Goal: Task Accomplishment & Management: Use online tool/utility

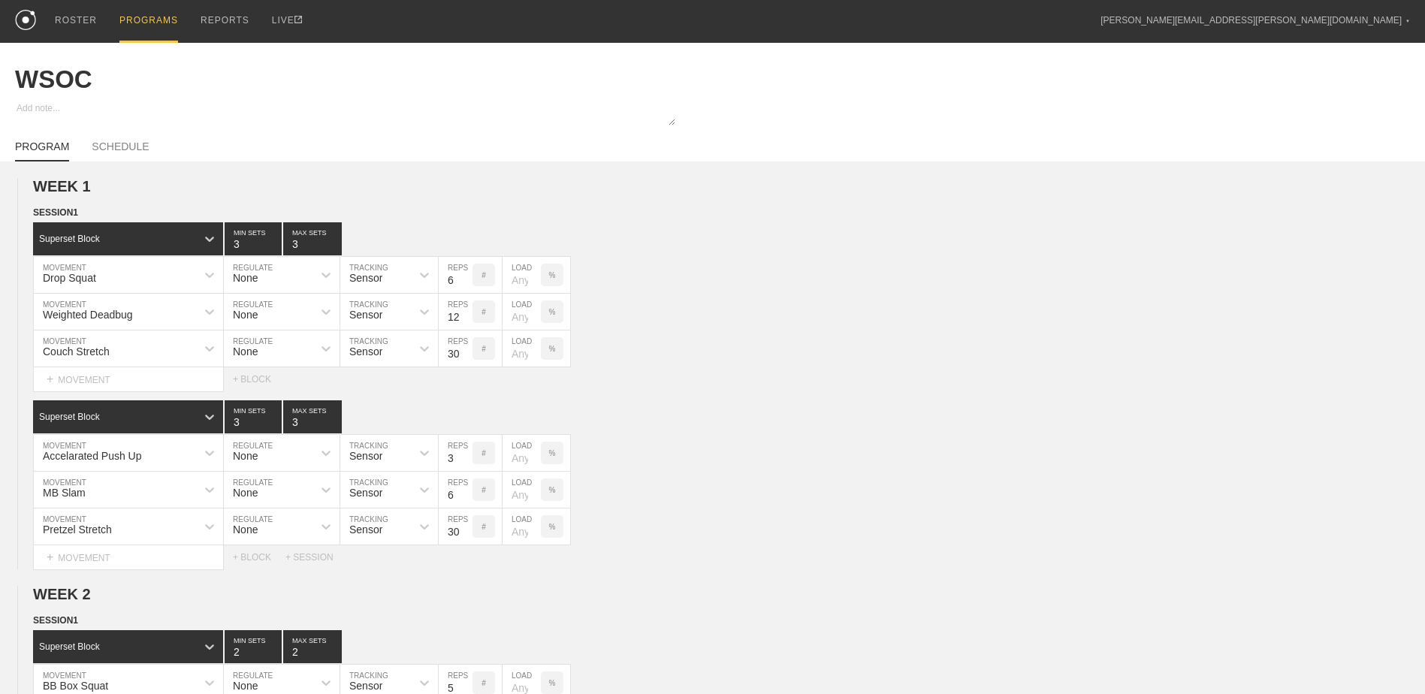
click at [138, 11] on div "PROGRAMS" at bounding box center [148, 21] width 59 height 43
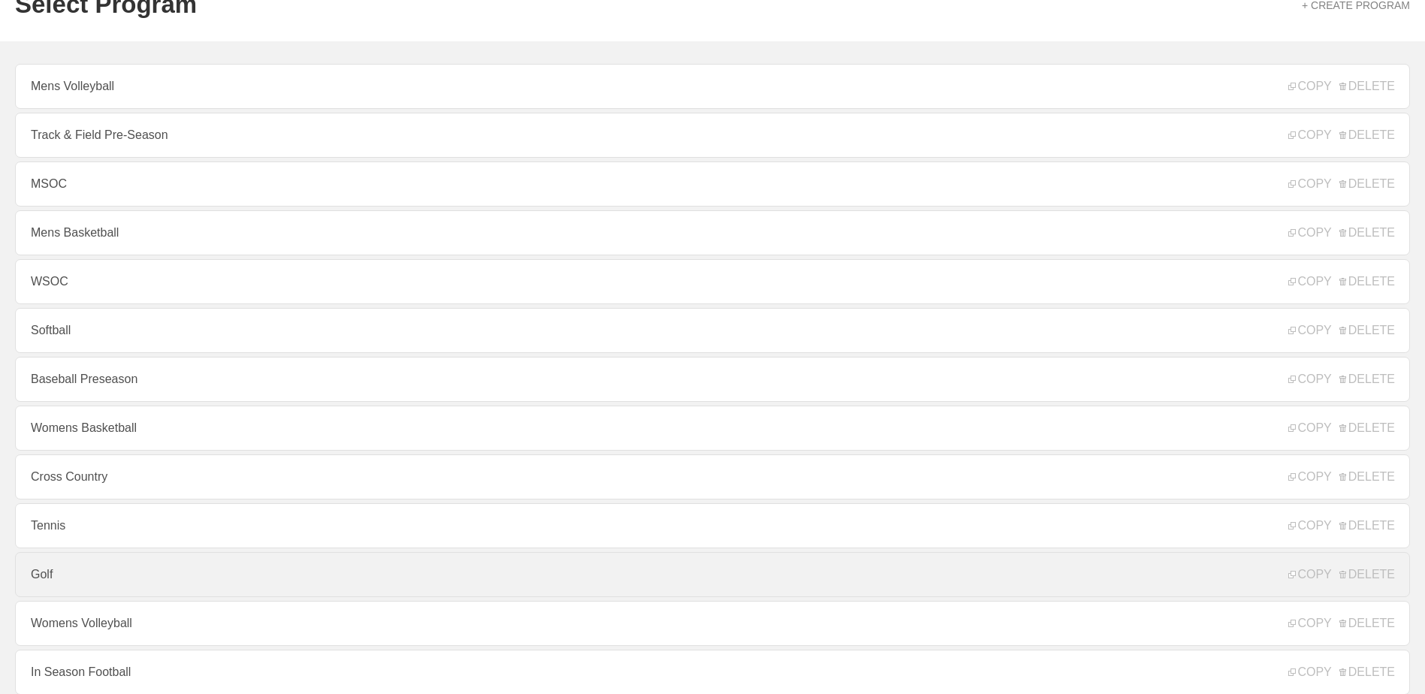
scroll to position [161, 0]
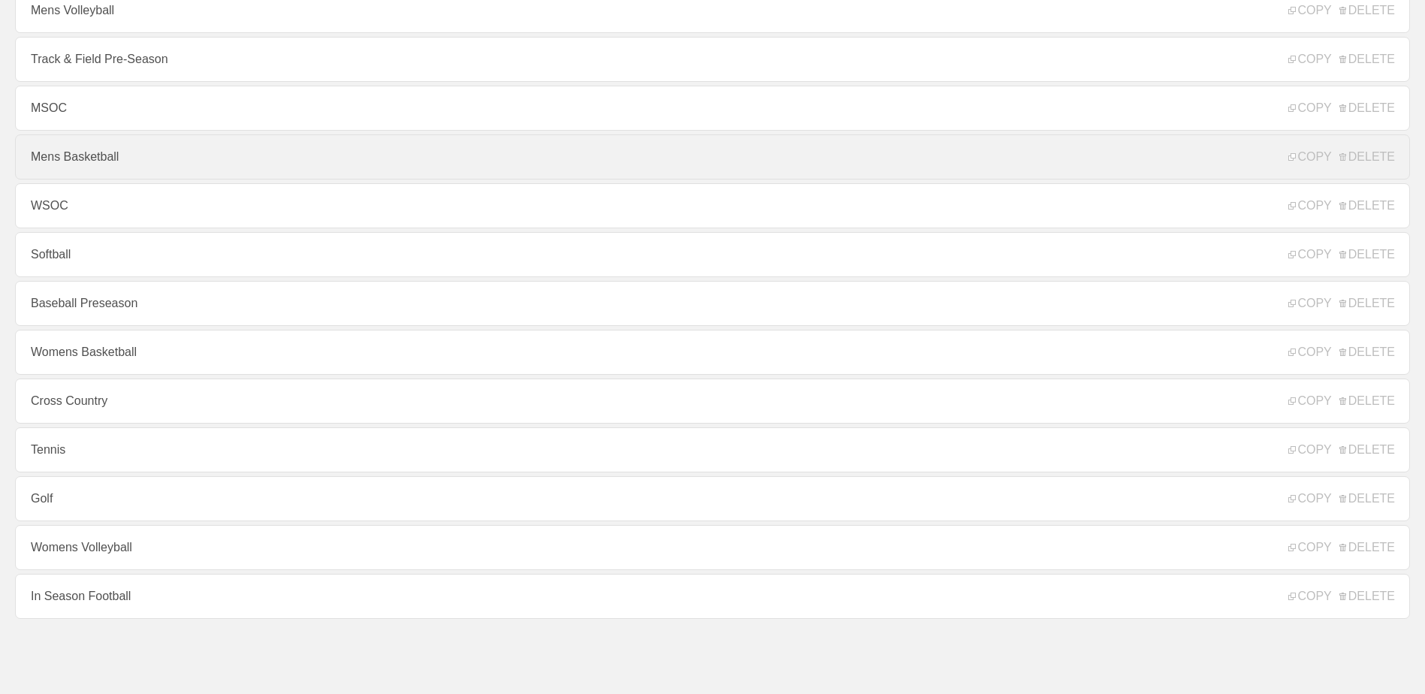
click at [133, 165] on link "Mens Basketball" at bounding box center [712, 156] width 1395 height 45
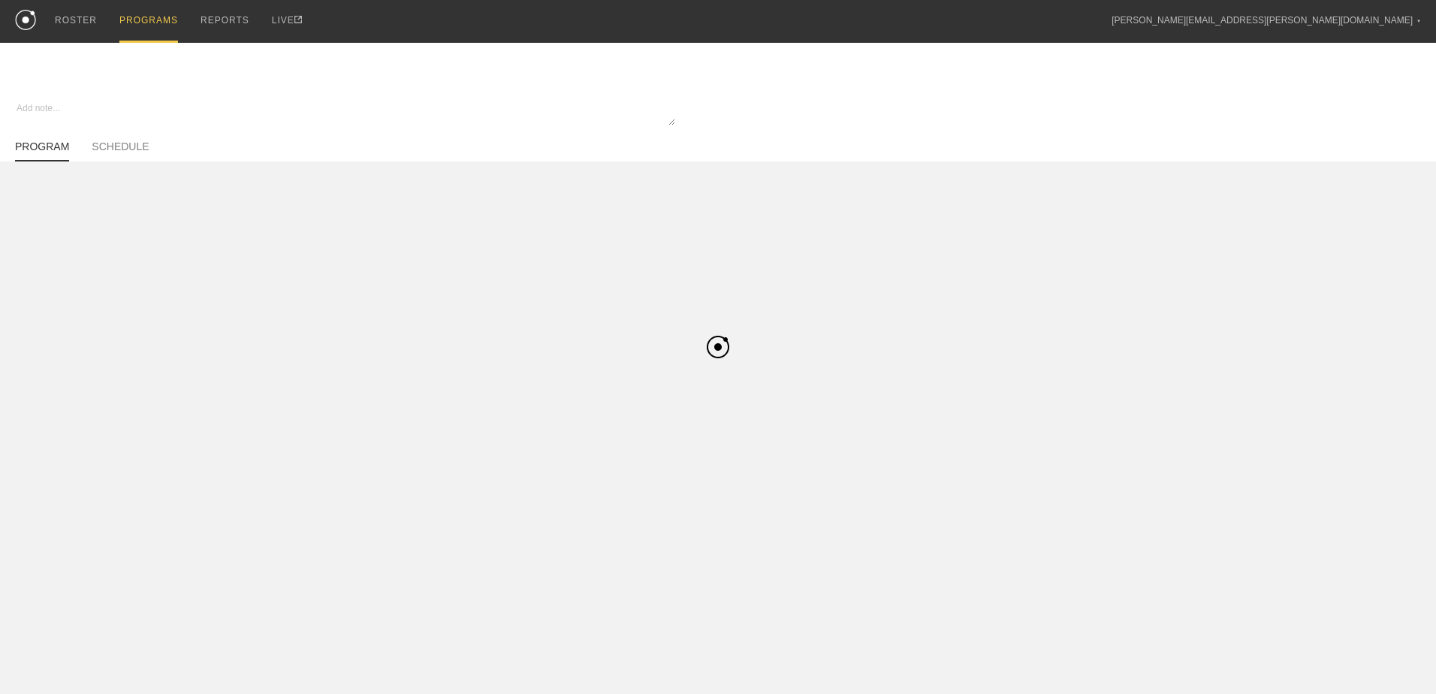
type textarea "x"
type input "Mens Basketball"
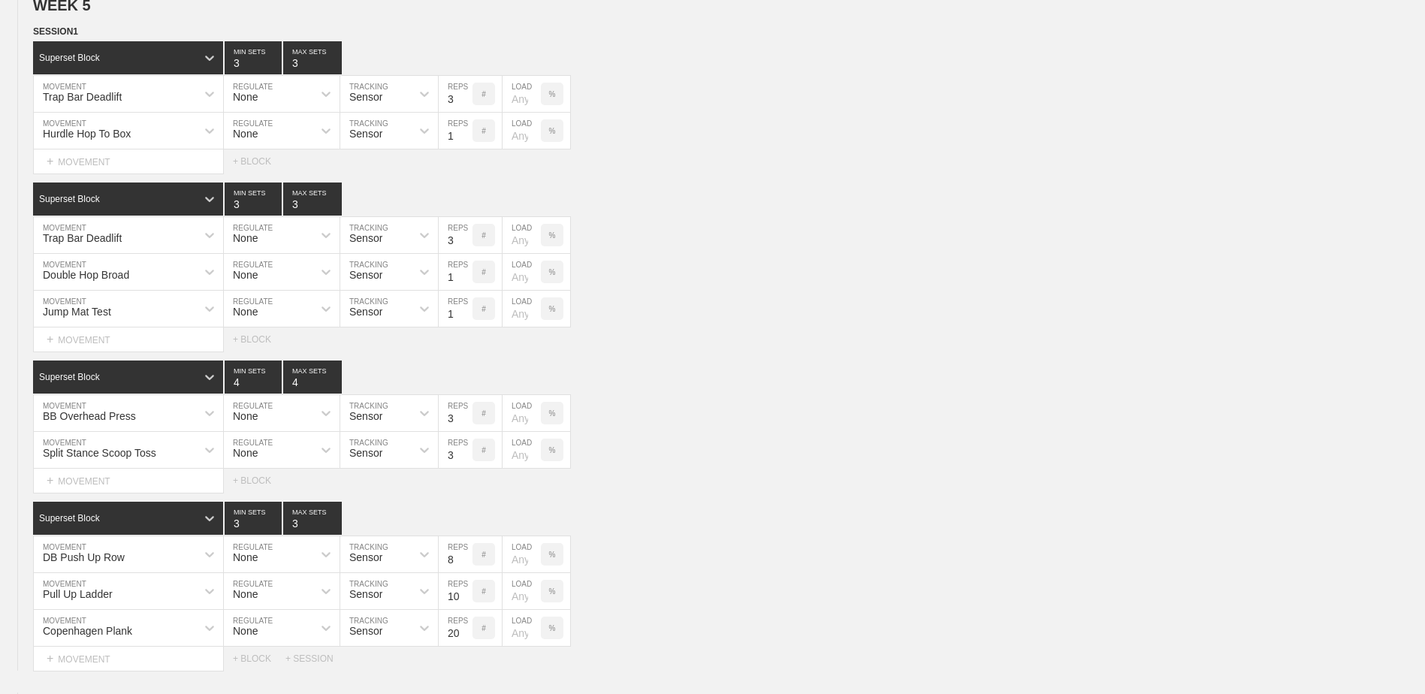
scroll to position [3681, 0]
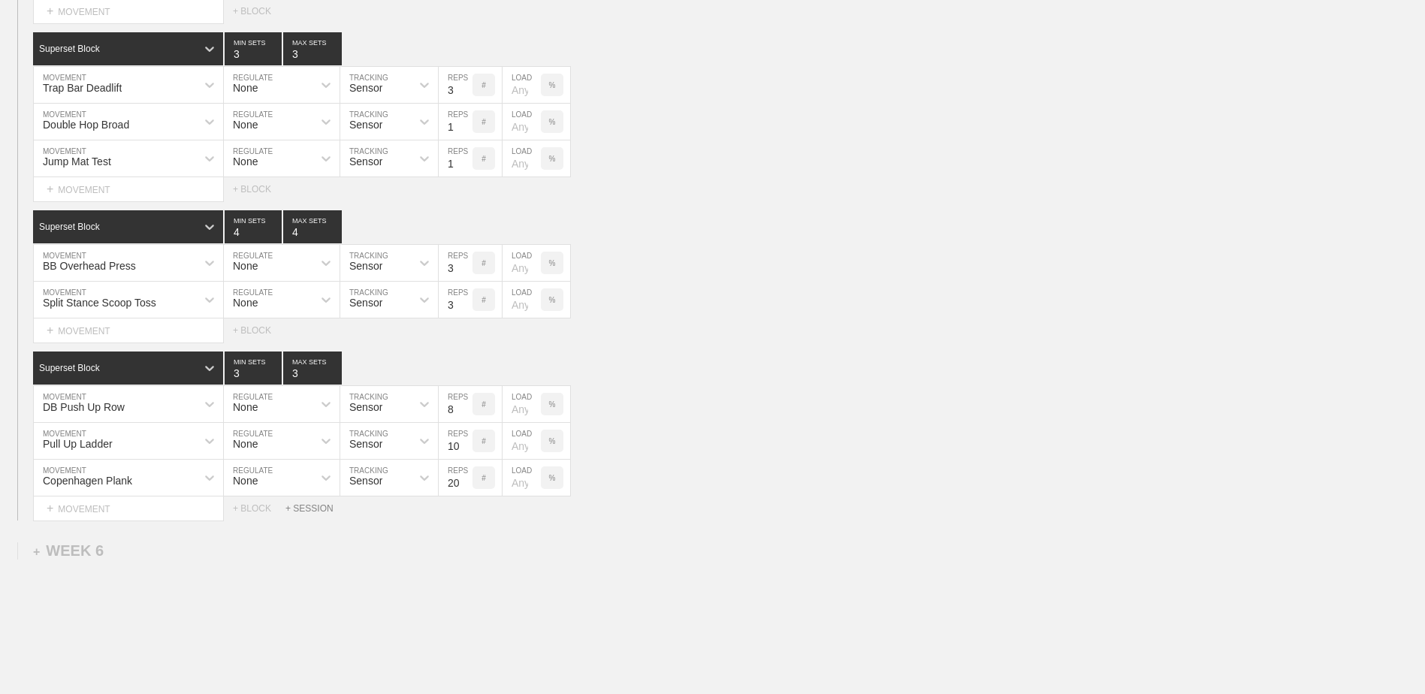
click at [321, 512] on div "+ SESSION" at bounding box center [315, 508] width 60 height 11
click at [195, 563] on div "+ BLOCK" at bounding box center [127, 560] width 189 height 24
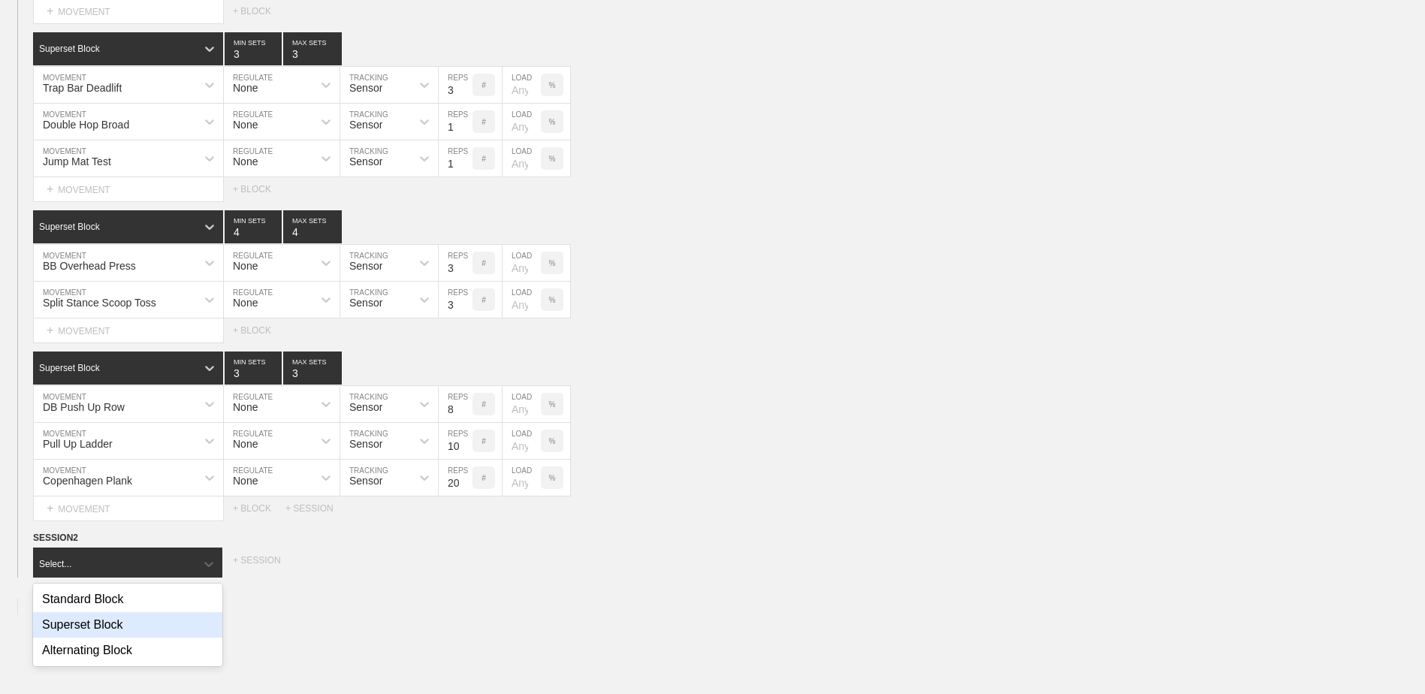
click at [148, 627] on div "Superset Block" at bounding box center [127, 625] width 189 height 26
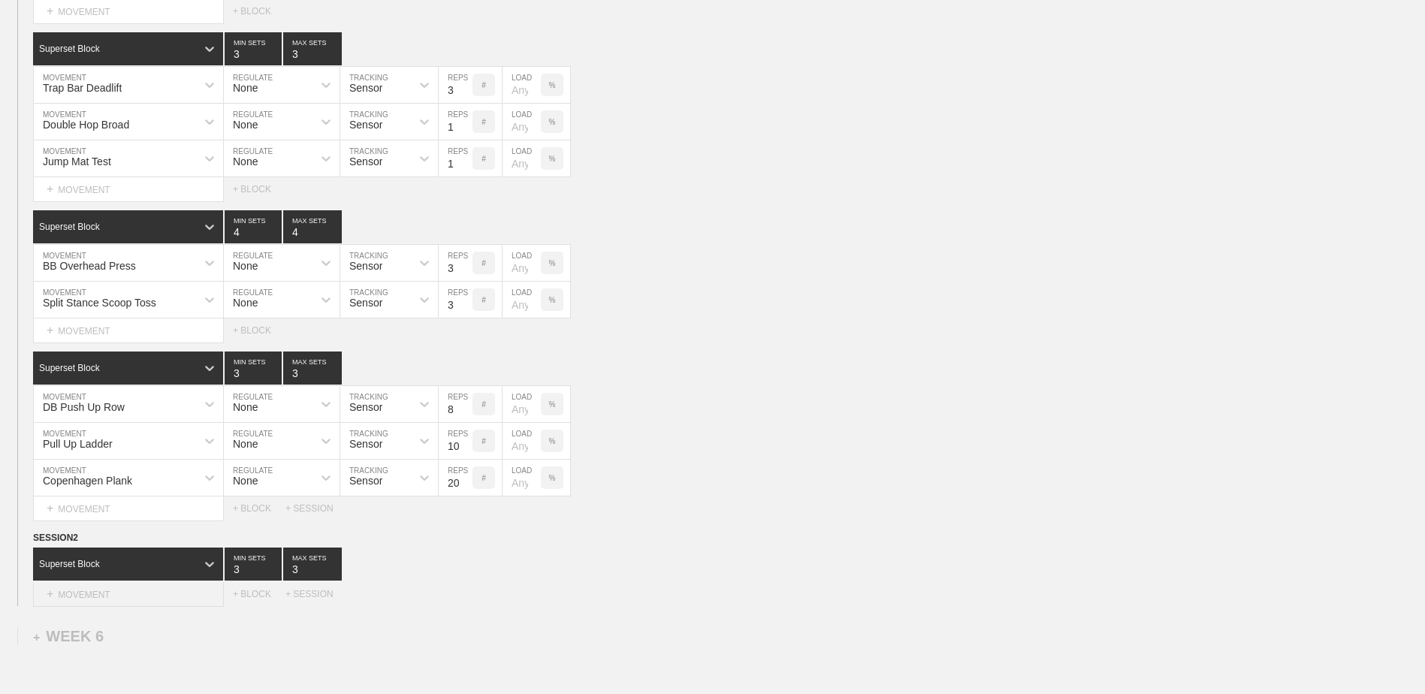
click at [137, 601] on div "+ MOVEMENT" at bounding box center [128, 594] width 191 height 25
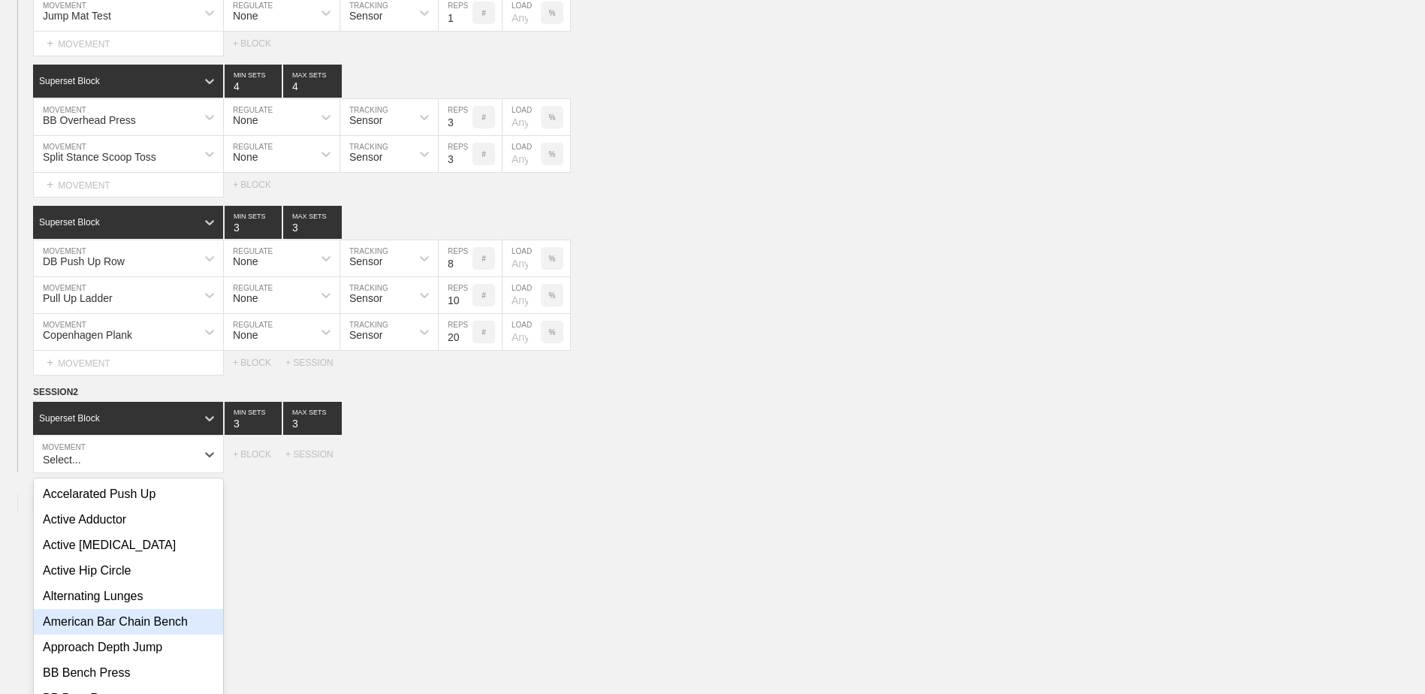
scroll to position [3847, 0]
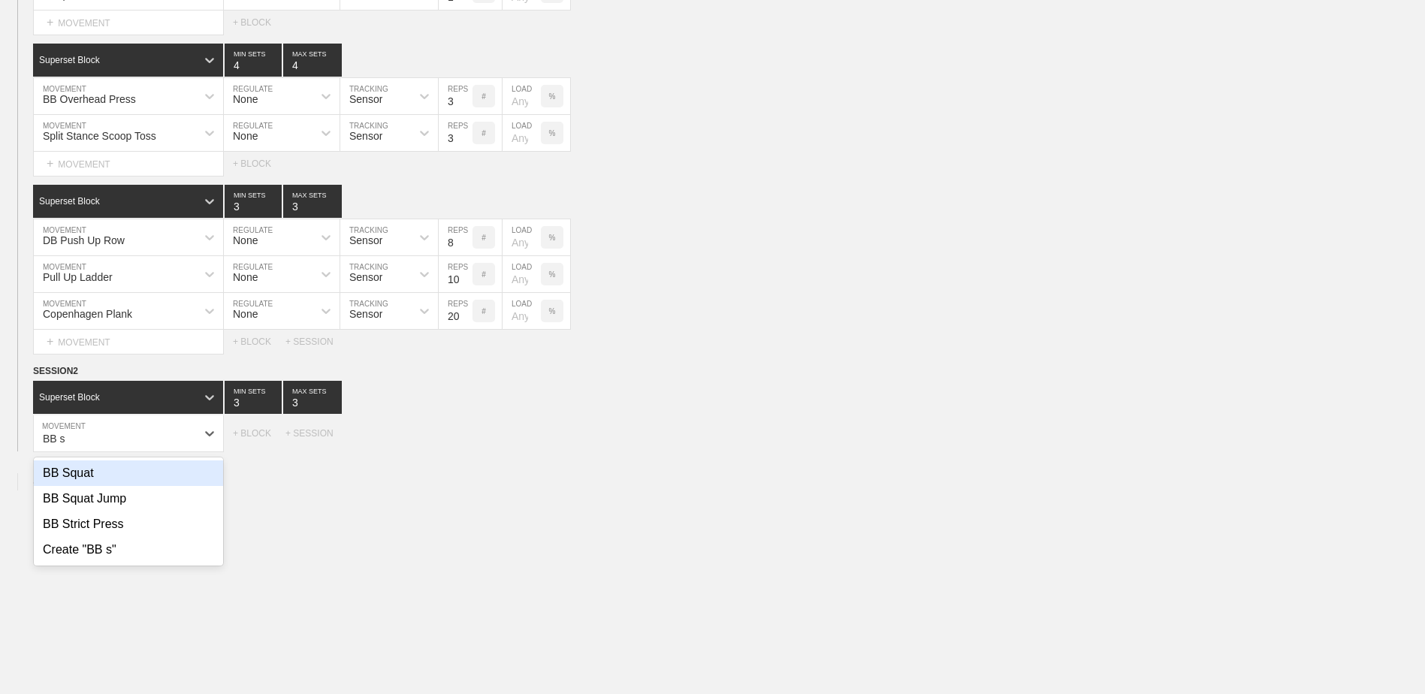
click at [101, 486] on div "BB Squat" at bounding box center [128, 473] width 189 height 26
type input "BB s"
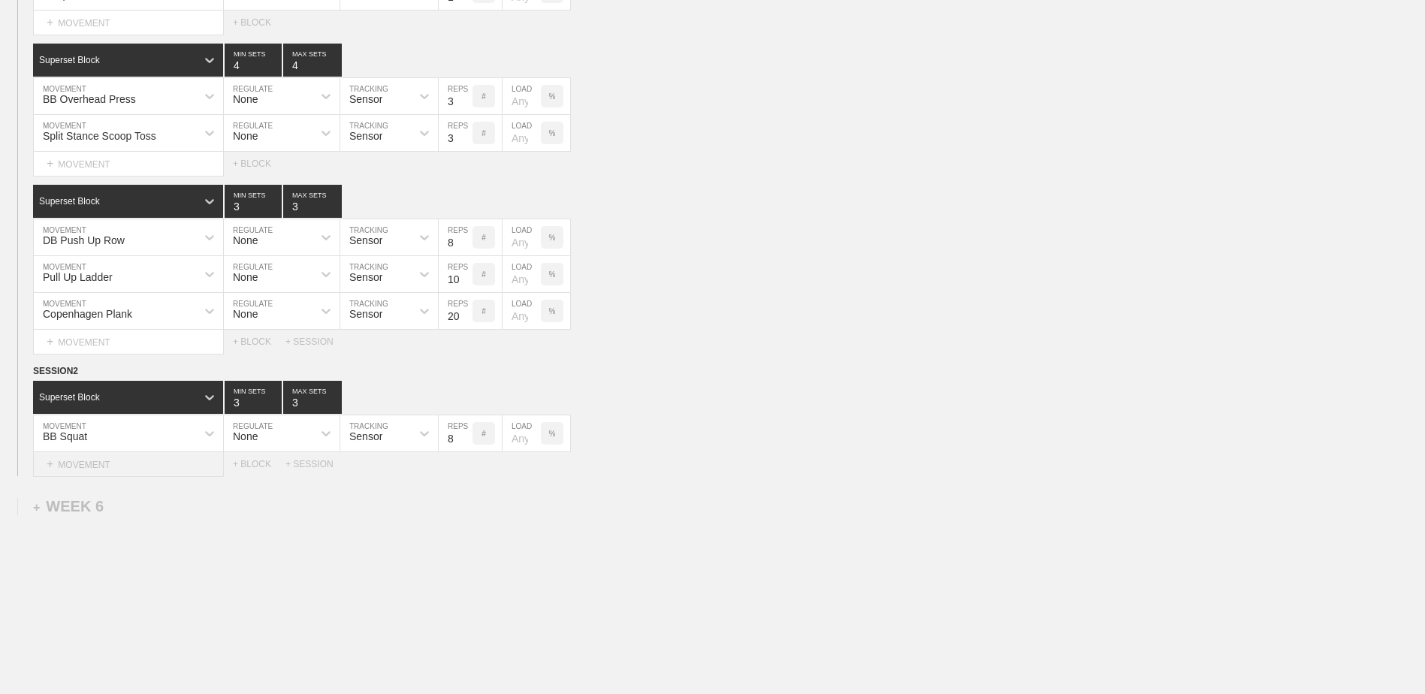
click at [146, 466] on div "+ MOVEMENT" at bounding box center [128, 464] width 191 height 25
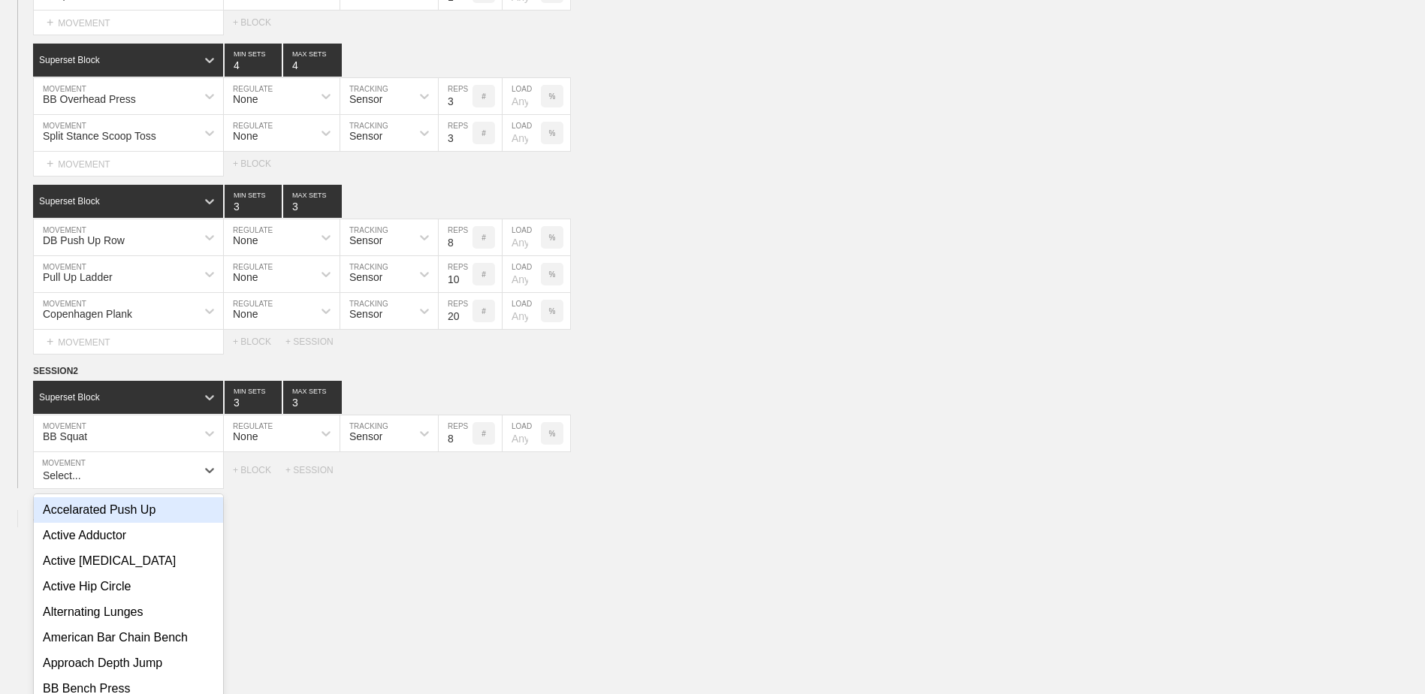
scroll to position [3884, 0]
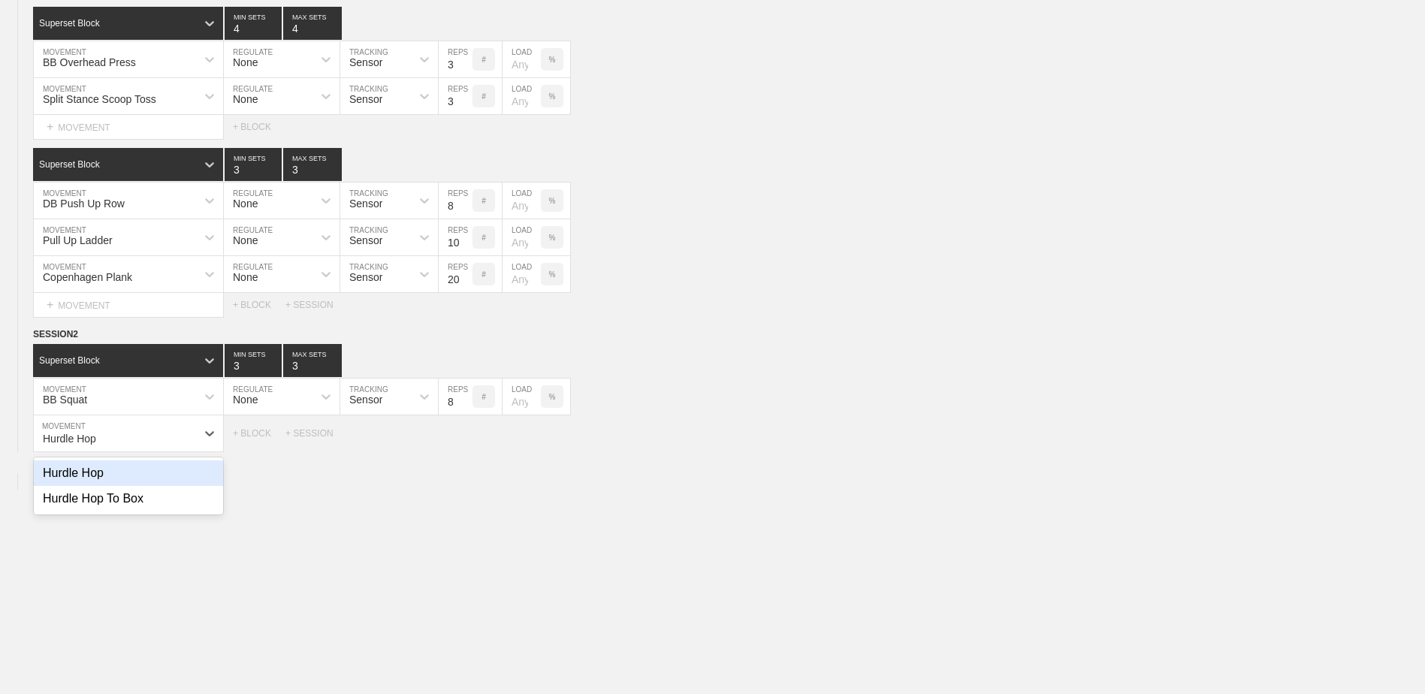
click at [146, 485] on div "Hurdle Hop" at bounding box center [128, 473] width 189 height 26
type input "Hurdle Hop"
click at [463, 448] on input "7" at bounding box center [456, 433] width 34 height 36
click at [463, 448] on input "6" at bounding box center [456, 433] width 34 height 36
click at [463, 448] on input "5" at bounding box center [456, 433] width 34 height 36
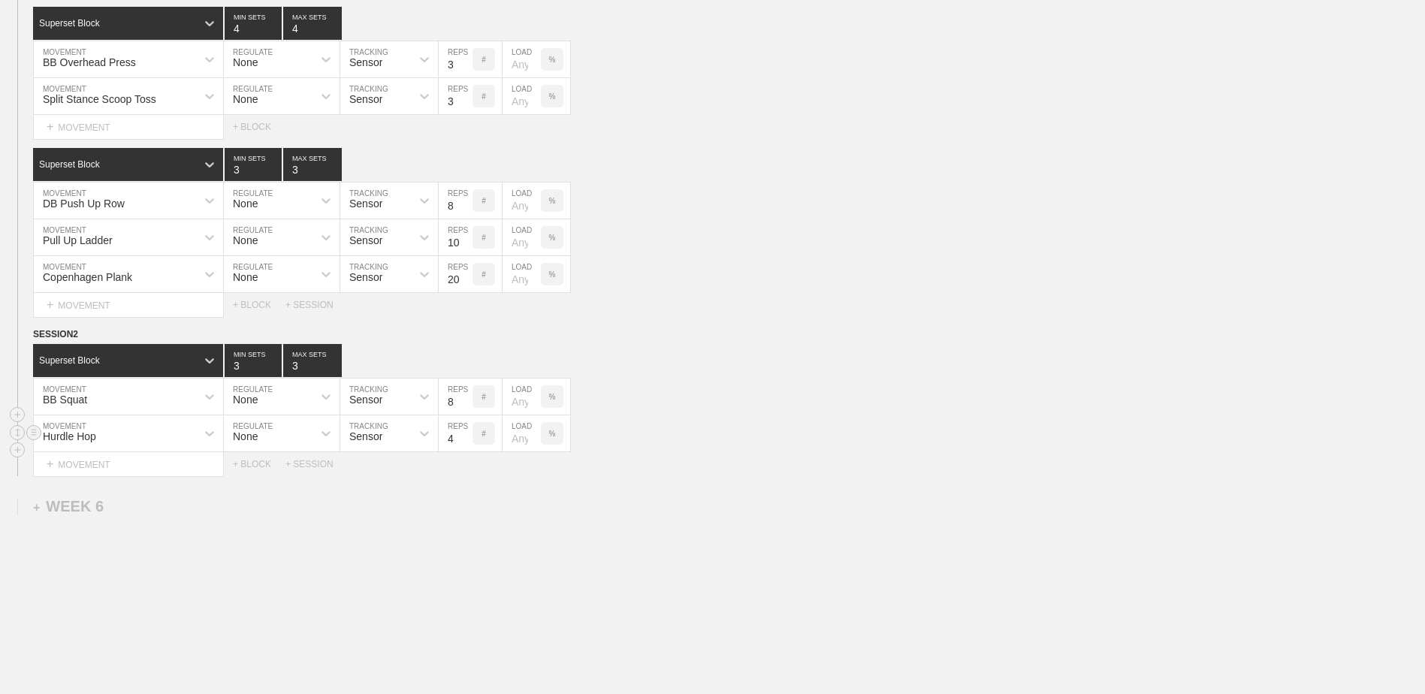
click at [463, 448] on input "4" at bounding box center [456, 433] width 34 height 36
click at [463, 448] on input "3" at bounding box center [456, 433] width 34 height 36
type input "2"
click at [463, 448] on input "2" at bounding box center [456, 433] width 34 height 36
click at [249, 469] on div "+ BLOCK" at bounding box center [259, 464] width 53 height 11
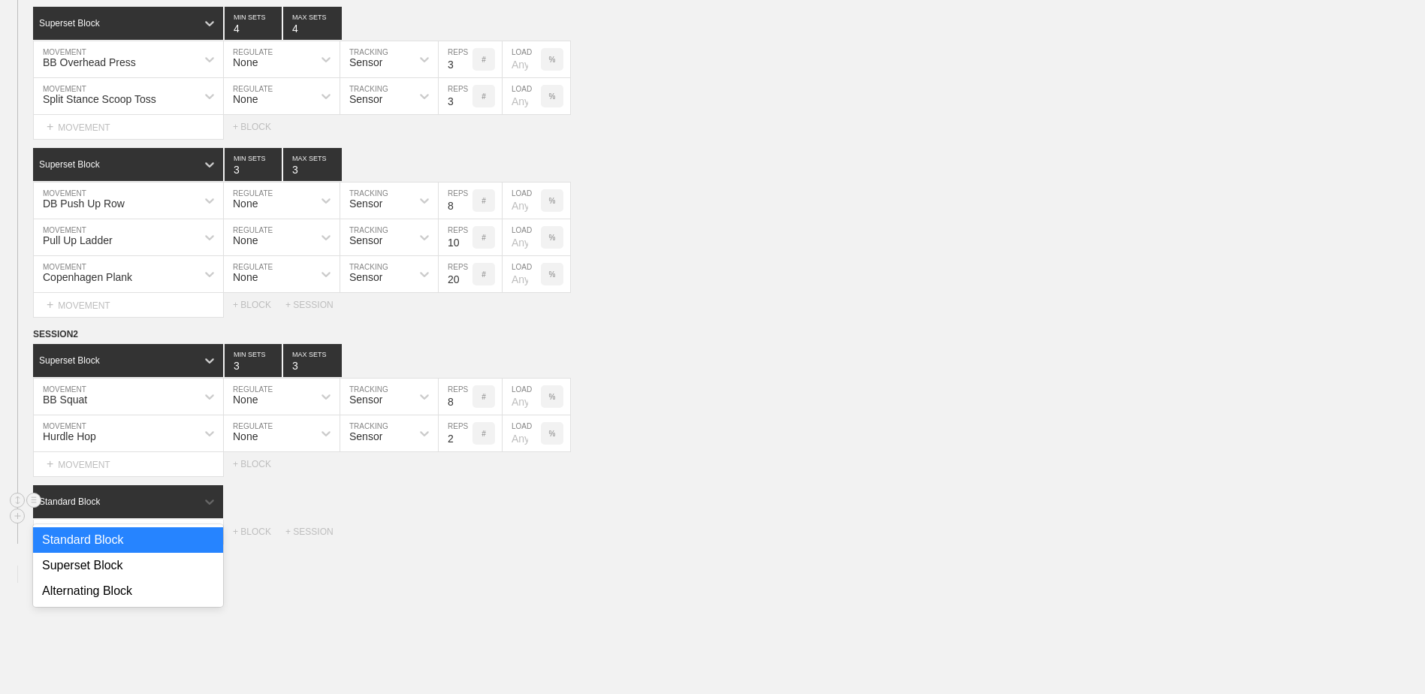
click at [178, 497] on div "Standard Block" at bounding box center [128, 501] width 190 height 33
click at [157, 560] on div "Superset Block" at bounding box center [128, 566] width 190 height 26
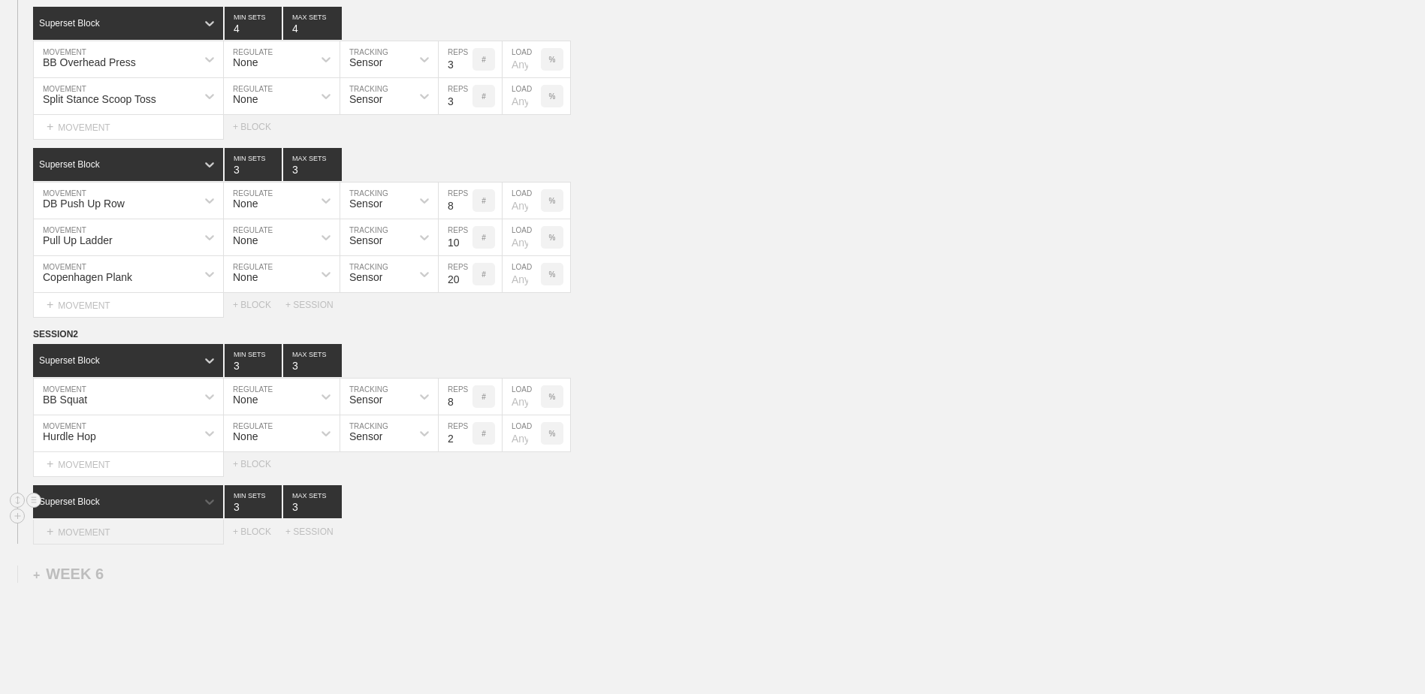
click at [155, 533] on div "+ MOVEMENT" at bounding box center [128, 532] width 191 height 25
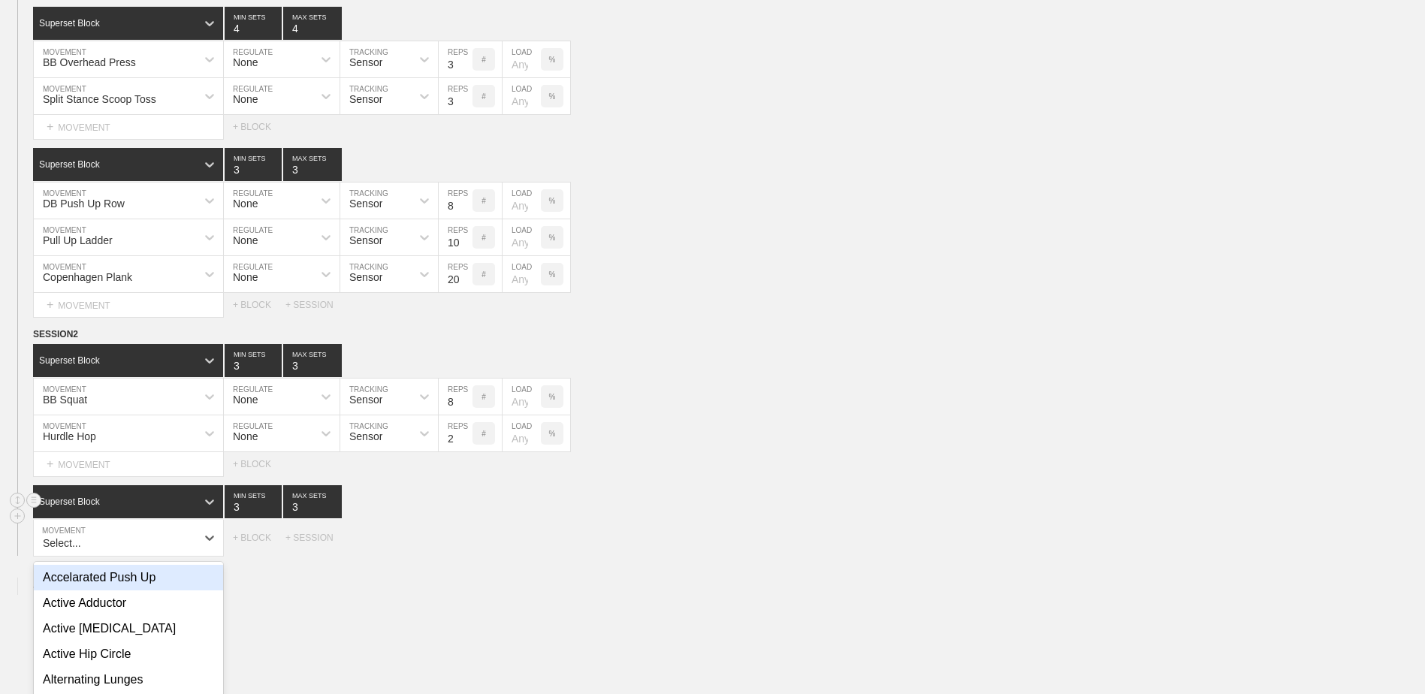
scroll to position [3989, 0]
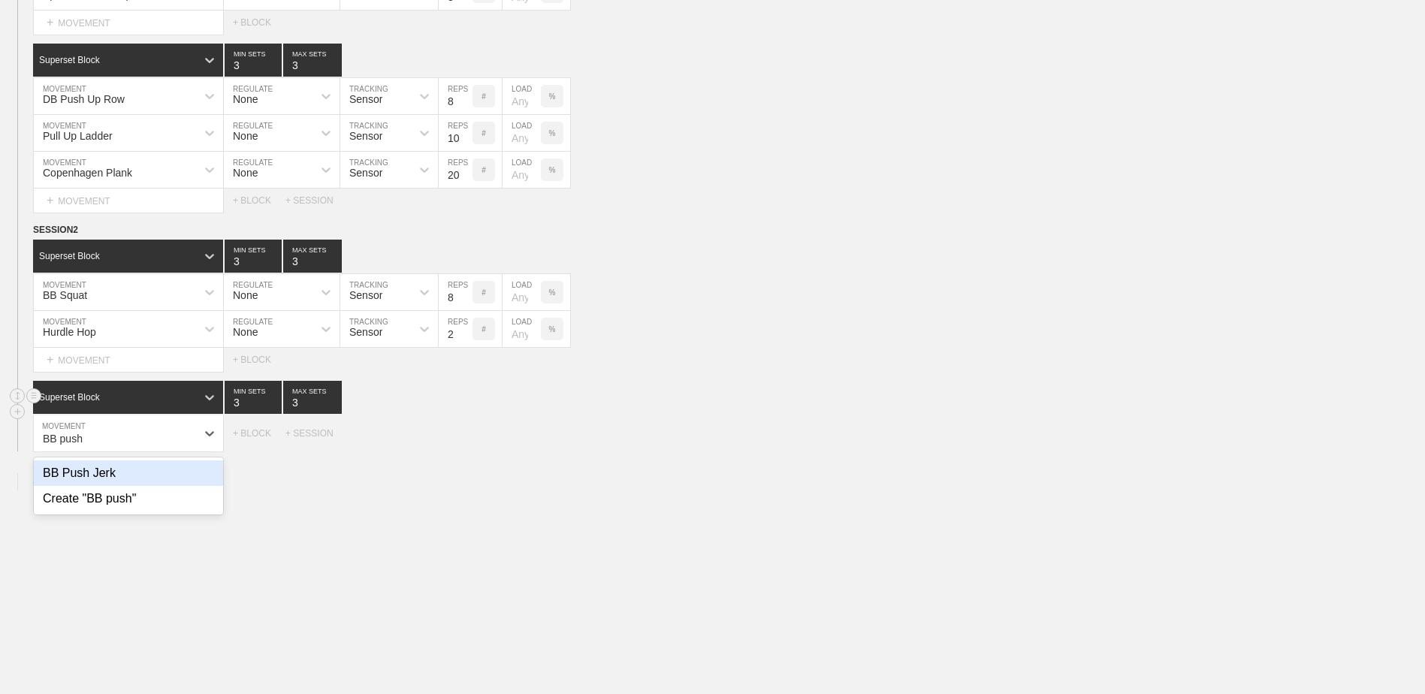
click at [149, 473] on div "BB Push Jerk" at bounding box center [128, 473] width 189 height 26
type input "BB push"
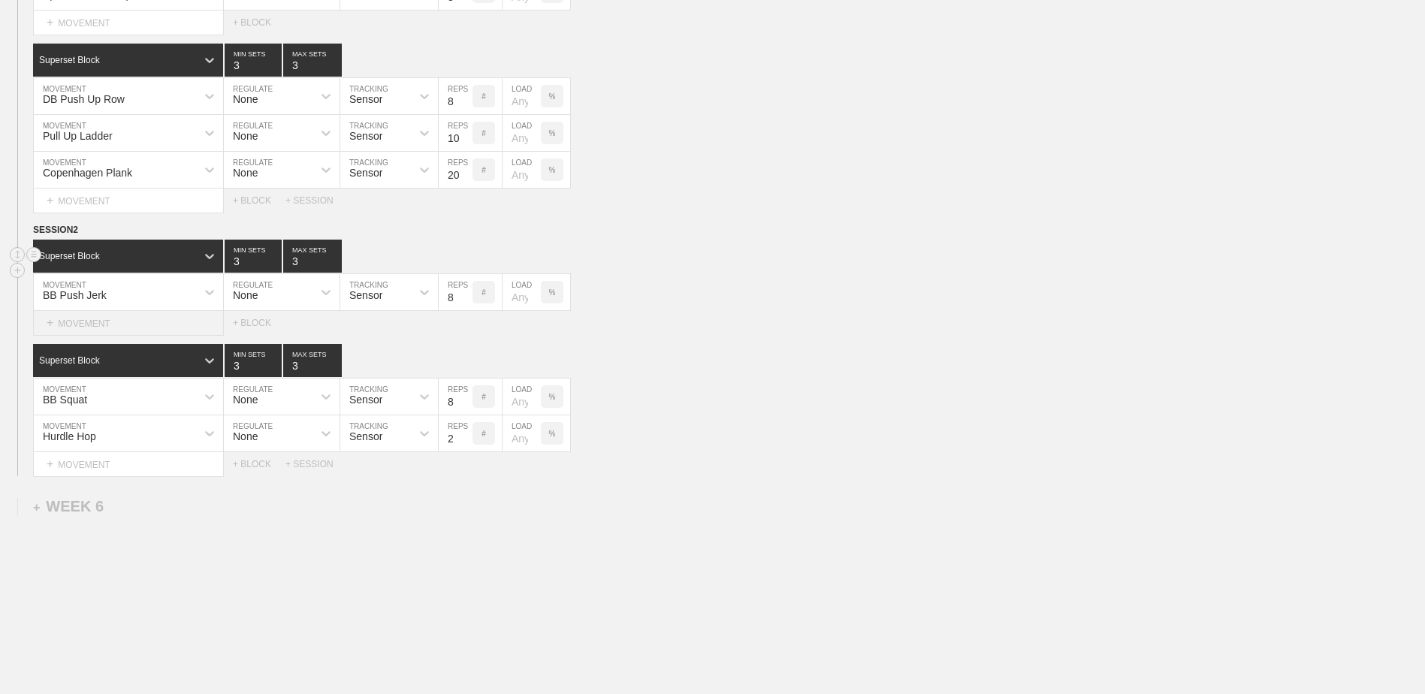
click at [116, 328] on div "+ MOVEMENT" at bounding box center [128, 323] width 191 height 25
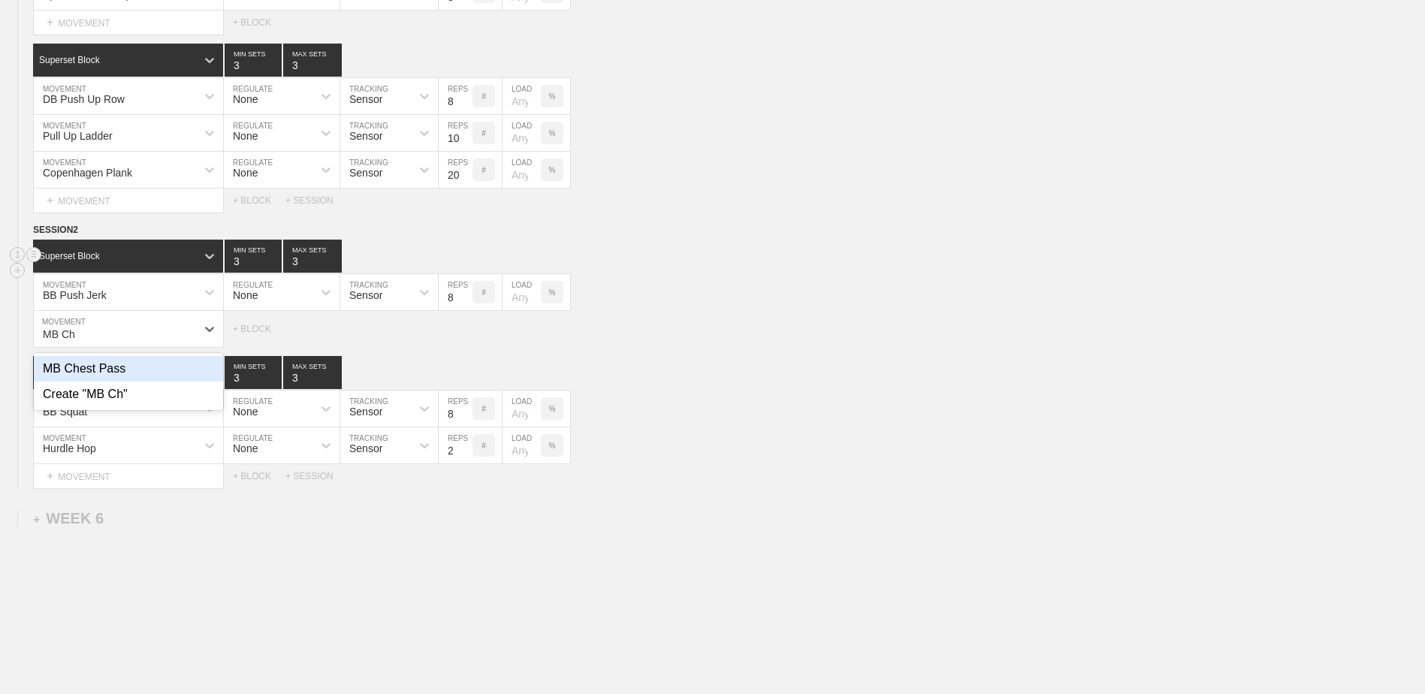
click at [148, 374] on div "MB Chest Pass" at bounding box center [128, 369] width 189 height 26
type input "MB Ch"
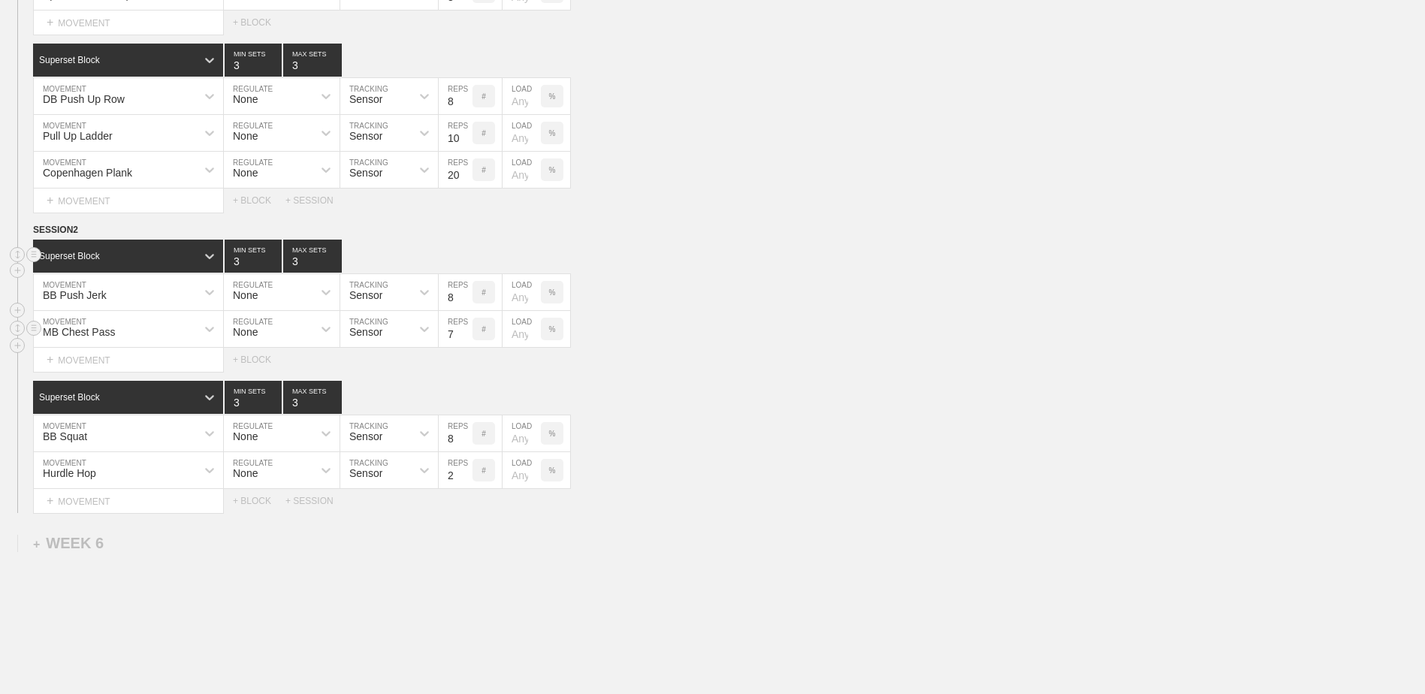
click at [464, 343] on input "7" at bounding box center [456, 329] width 34 height 36
click at [464, 343] on input "6" at bounding box center [456, 329] width 34 height 36
click at [464, 343] on input "5" at bounding box center [456, 329] width 34 height 36
click at [464, 343] on input "4" at bounding box center [456, 329] width 34 height 36
type input "3"
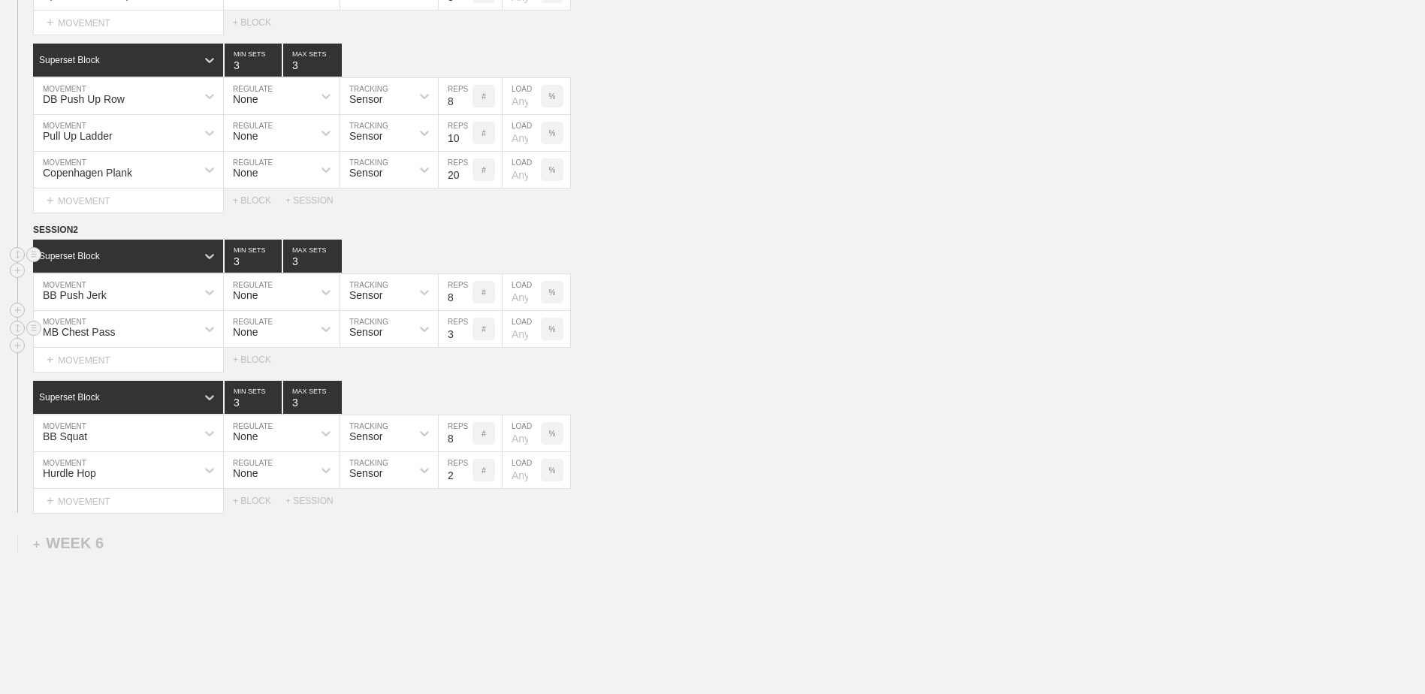
click at [464, 343] on input "3" at bounding box center [456, 329] width 34 height 36
click at [467, 304] on input "7" at bounding box center [456, 292] width 34 height 36
click at [467, 304] on input "6" at bounding box center [456, 292] width 34 height 36
click at [467, 304] on input "5" at bounding box center [456, 292] width 34 height 36
click at [467, 304] on input "4" at bounding box center [456, 292] width 34 height 36
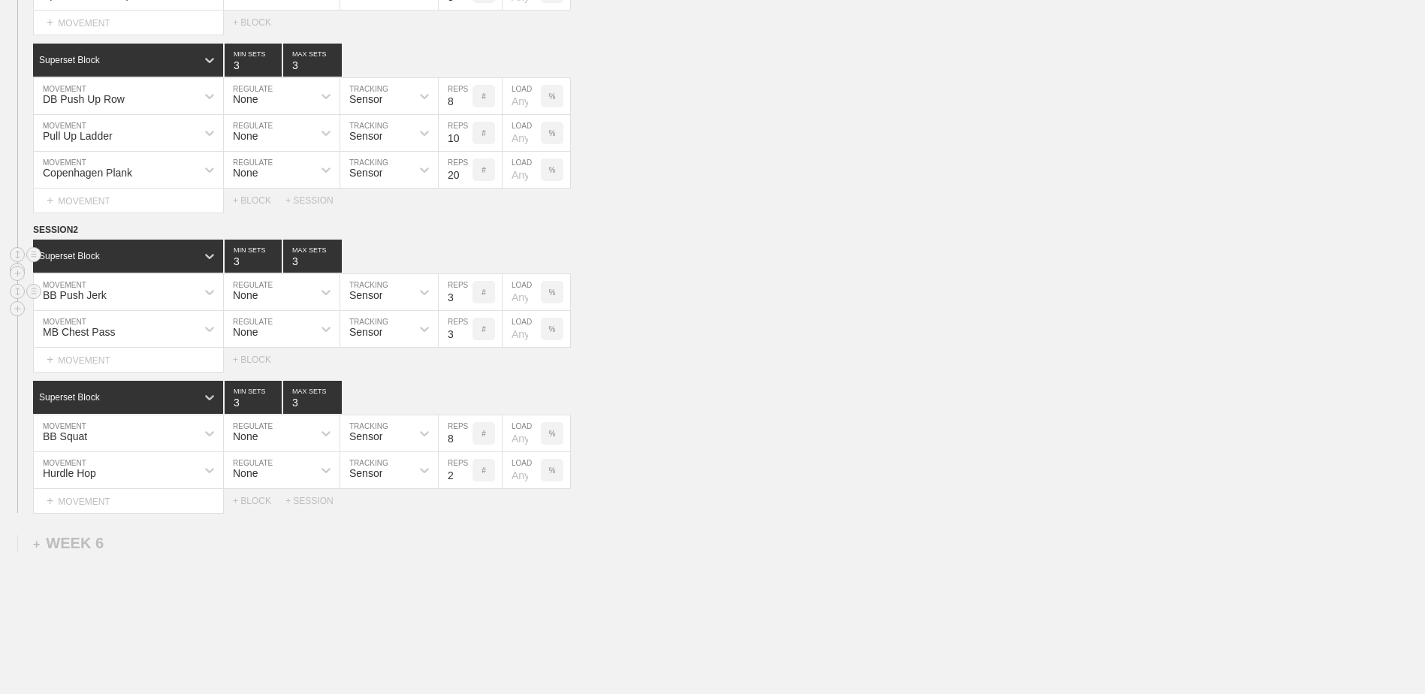
type input "3"
click at [467, 304] on input "3" at bounding box center [456, 292] width 34 height 36
click at [467, 445] on input "7" at bounding box center [456, 433] width 34 height 36
click at [467, 445] on input "6" at bounding box center [456, 433] width 34 height 36
click at [467, 445] on input "5" at bounding box center [456, 433] width 34 height 36
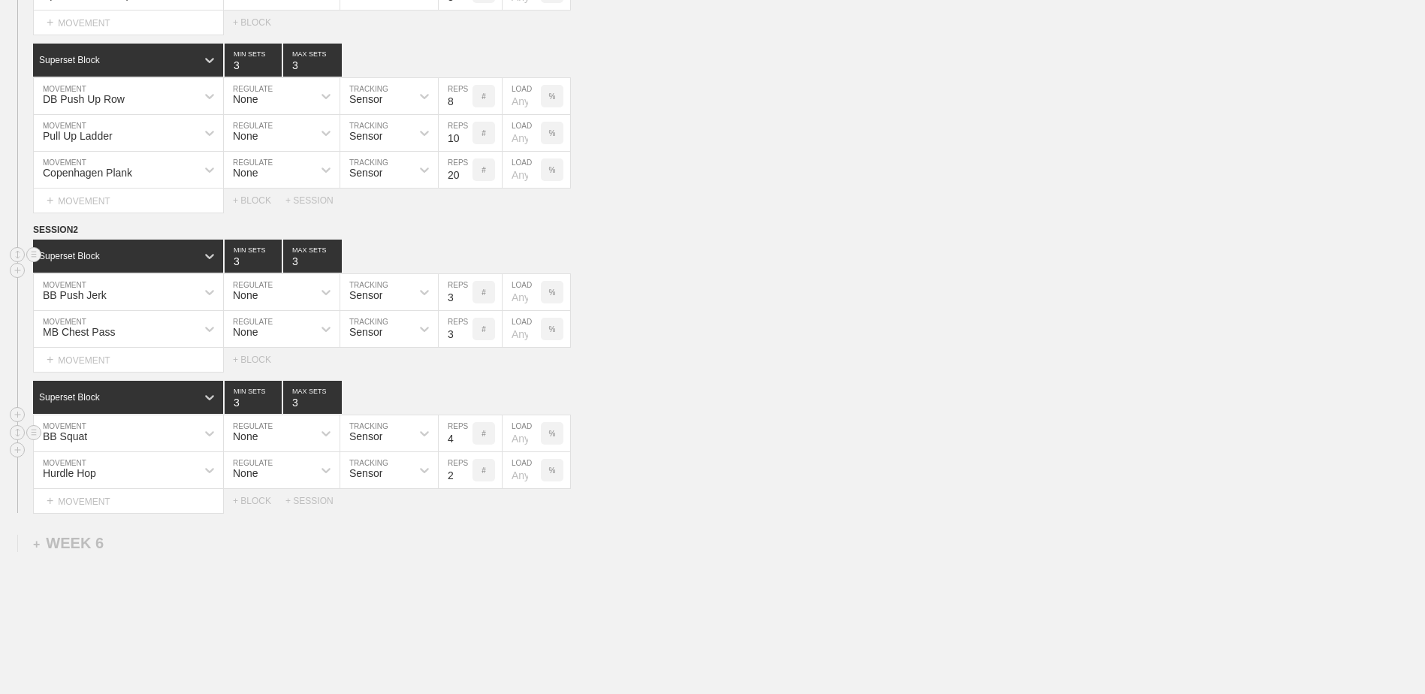
click at [467, 445] on input "4" at bounding box center [456, 433] width 34 height 36
type input "3"
click at [467, 445] on input "3" at bounding box center [456, 433] width 34 height 36
type input "4"
click at [271, 405] on input "4" at bounding box center [253, 397] width 57 height 33
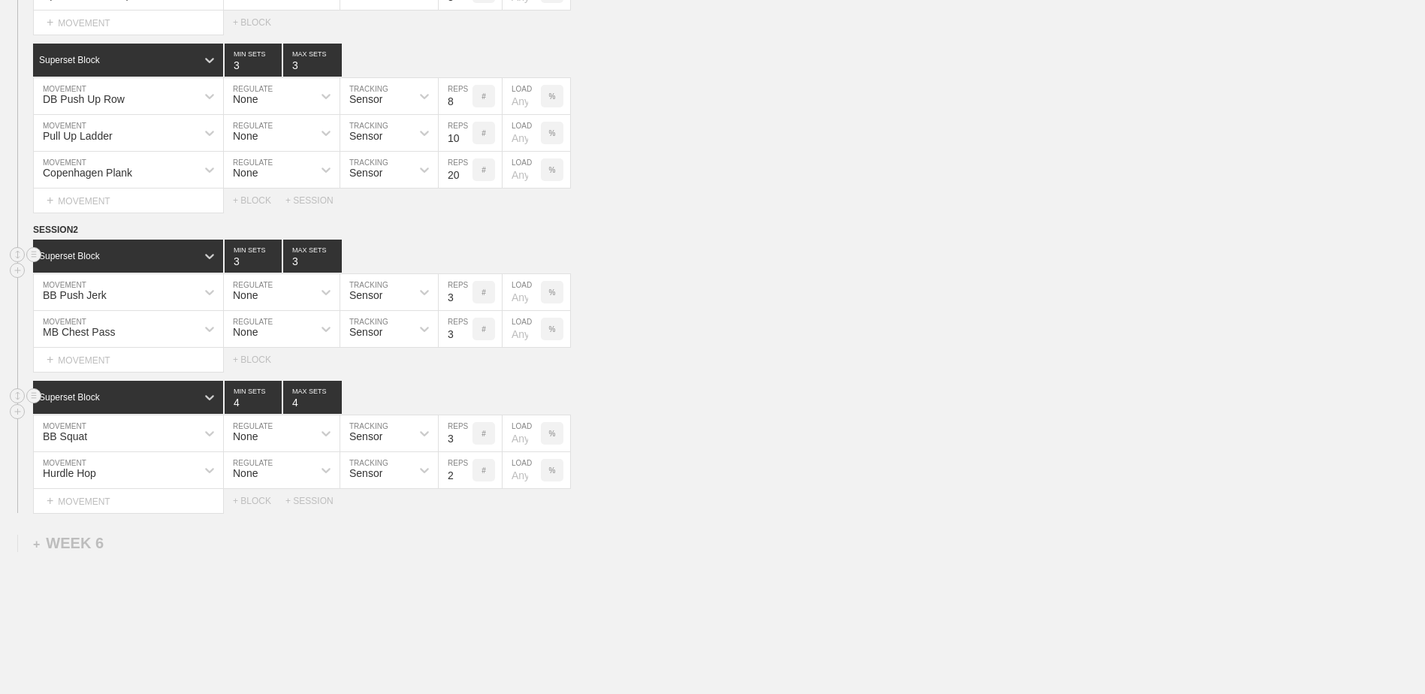
type input "4"
click at [335, 403] on input "4" at bounding box center [312, 397] width 59 height 33
type input "4"
click at [274, 261] on input "4" at bounding box center [253, 256] width 57 height 33
type input "4"
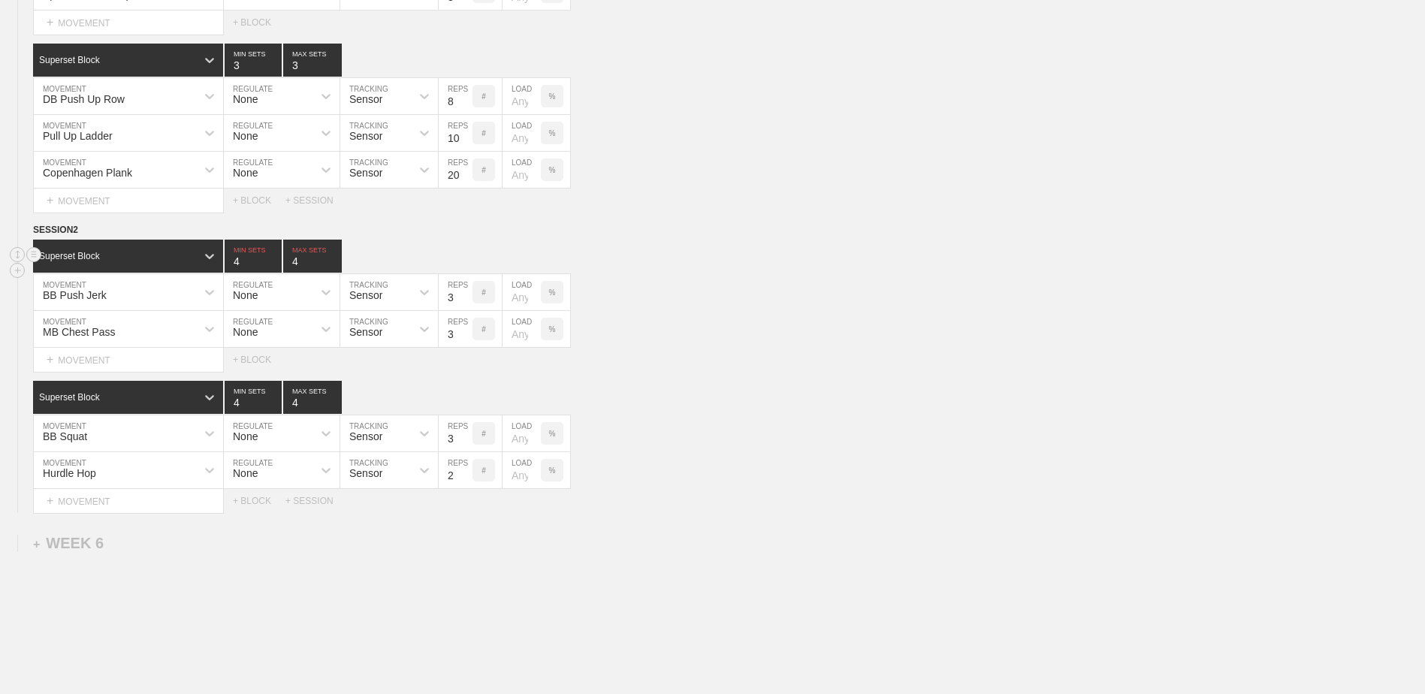
click at [336, 262] on input "4" at bounding box center [312, 256] width 59 height 33
click at [263, 506] on div "+ BLOCK" at bounding box center [259, 501] width 53 height 11
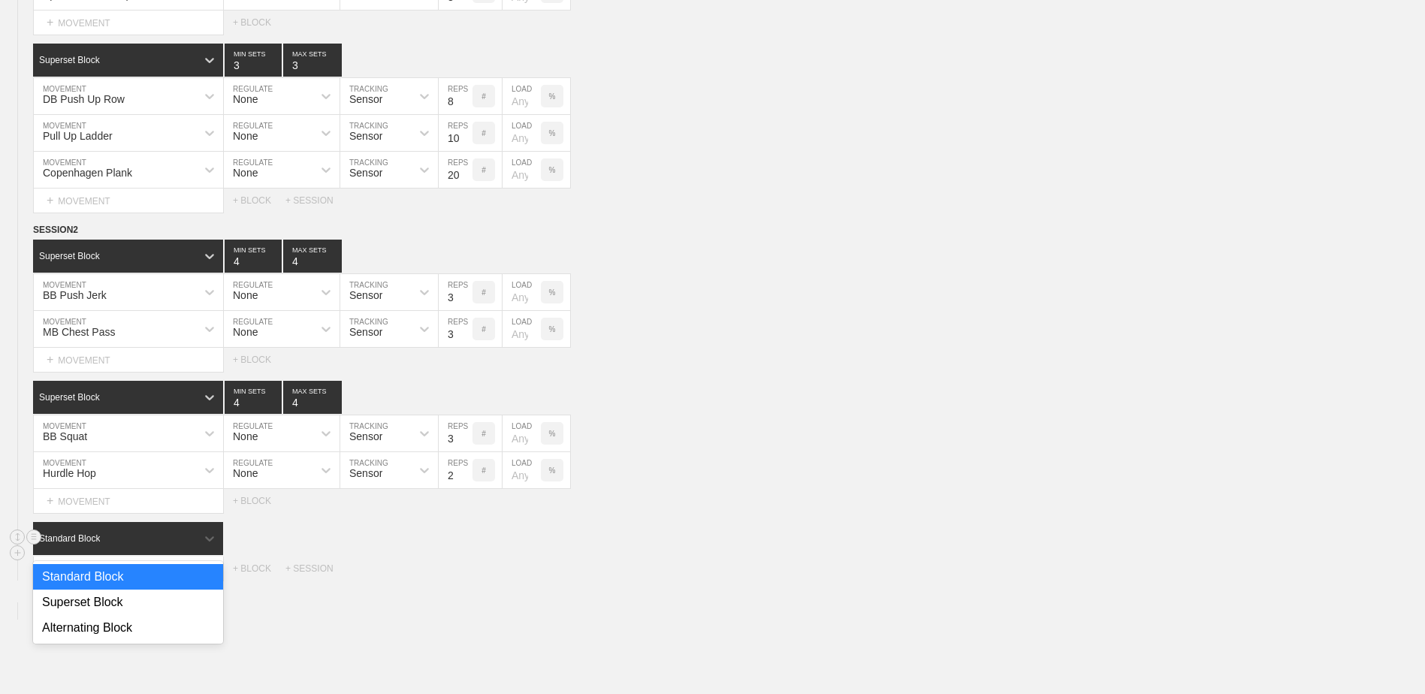
click at [165, 545] on div "Standard Block" at bounding box center [114, 539] width 163 height 14
click at [152, 602] on div "Superset Block" at bounding box center [128, 603] width 190 height 26
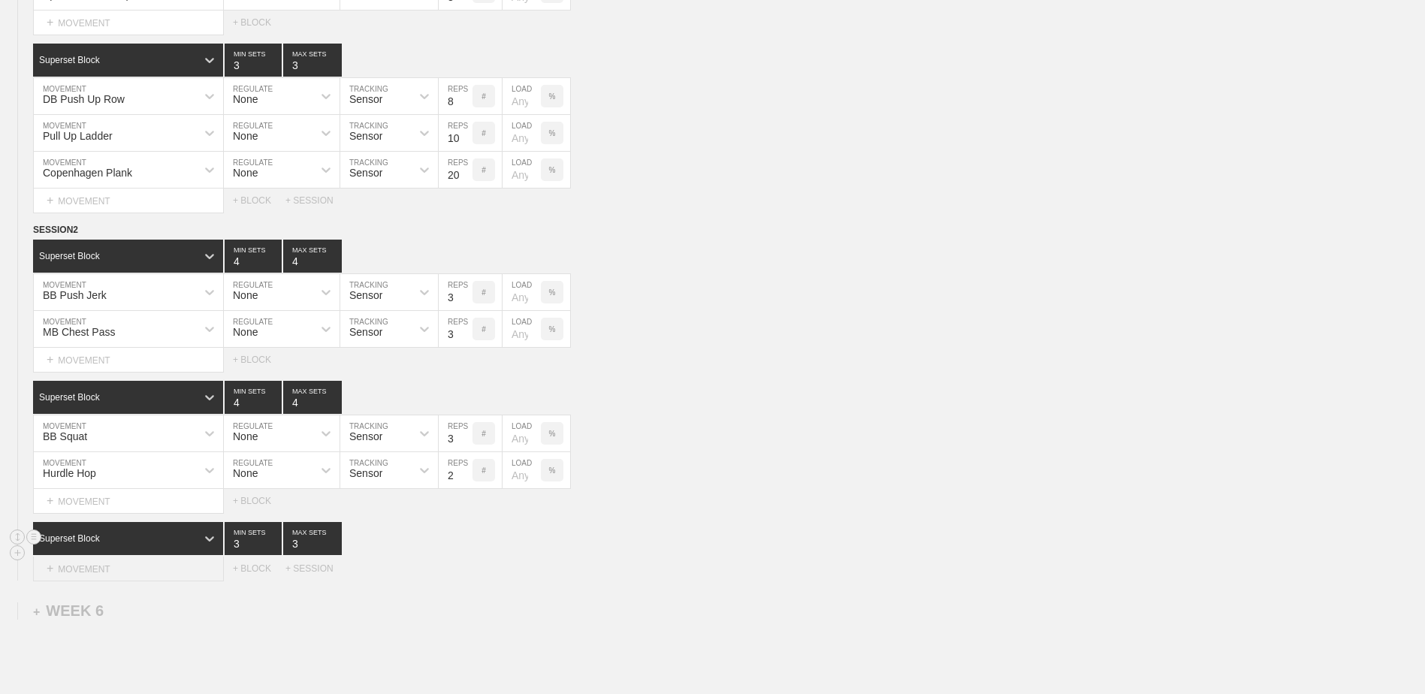
click at [130, 571] on div "+ MOVEMENT" at bounding box center [128, 569] width 191 height 25
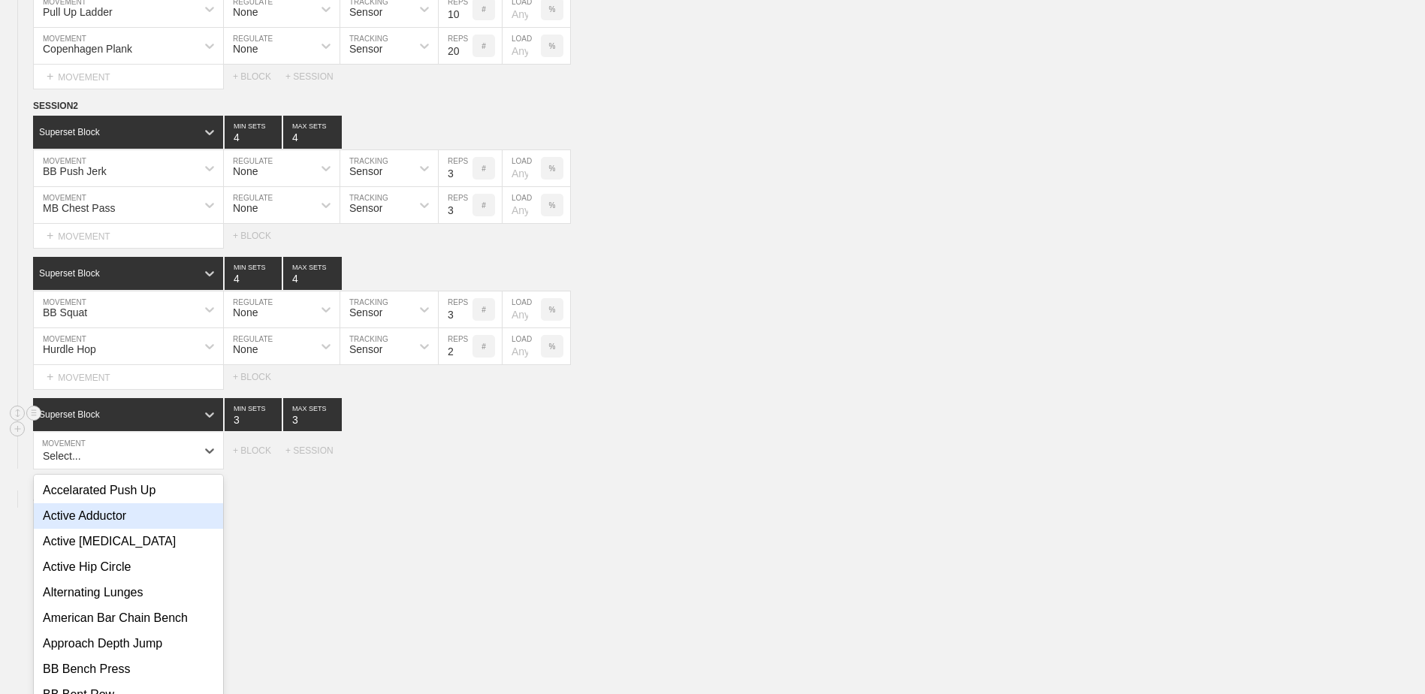
scroll to position [4130, 0]
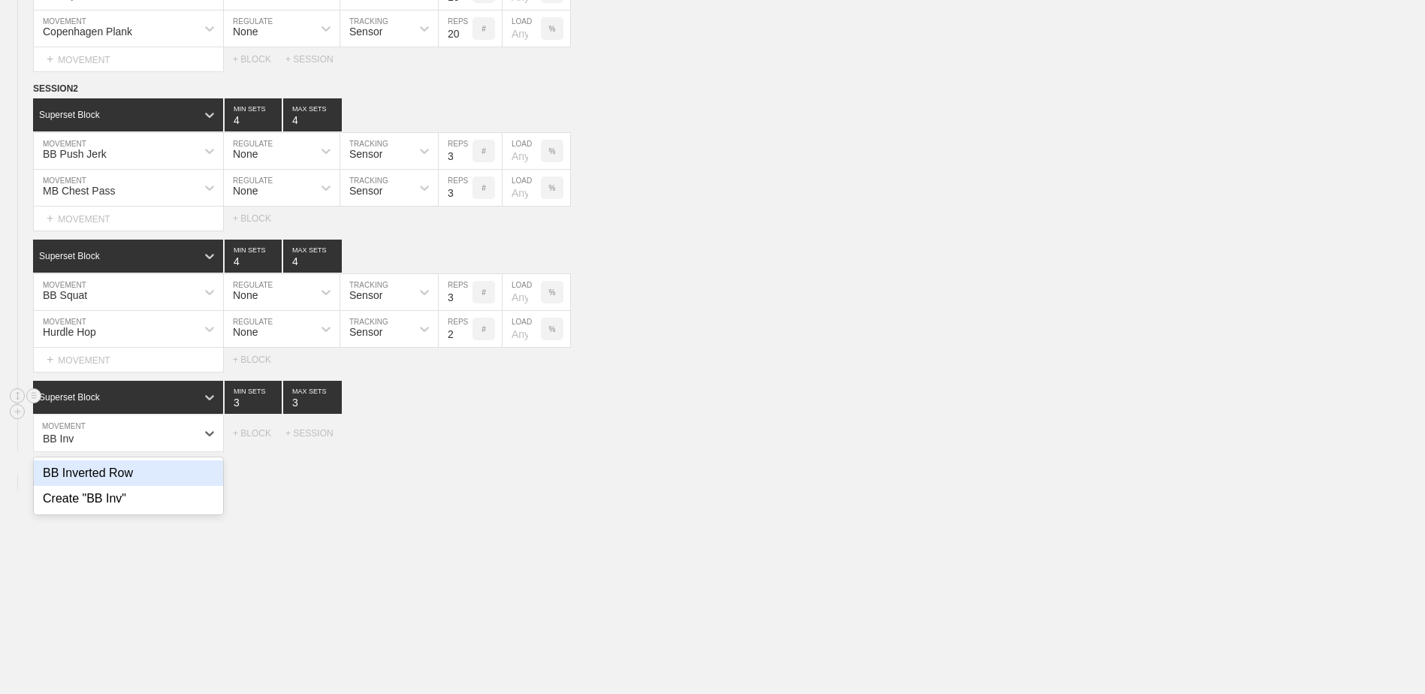
click at [85, 486] on div "BB Inverted Row" at bounding box center [128, 473] width 189 height 26
type input "BB Inv"
click at [249, 466] on div "+ BLOCK" at bounding box center [259, 464] width 53 height 11
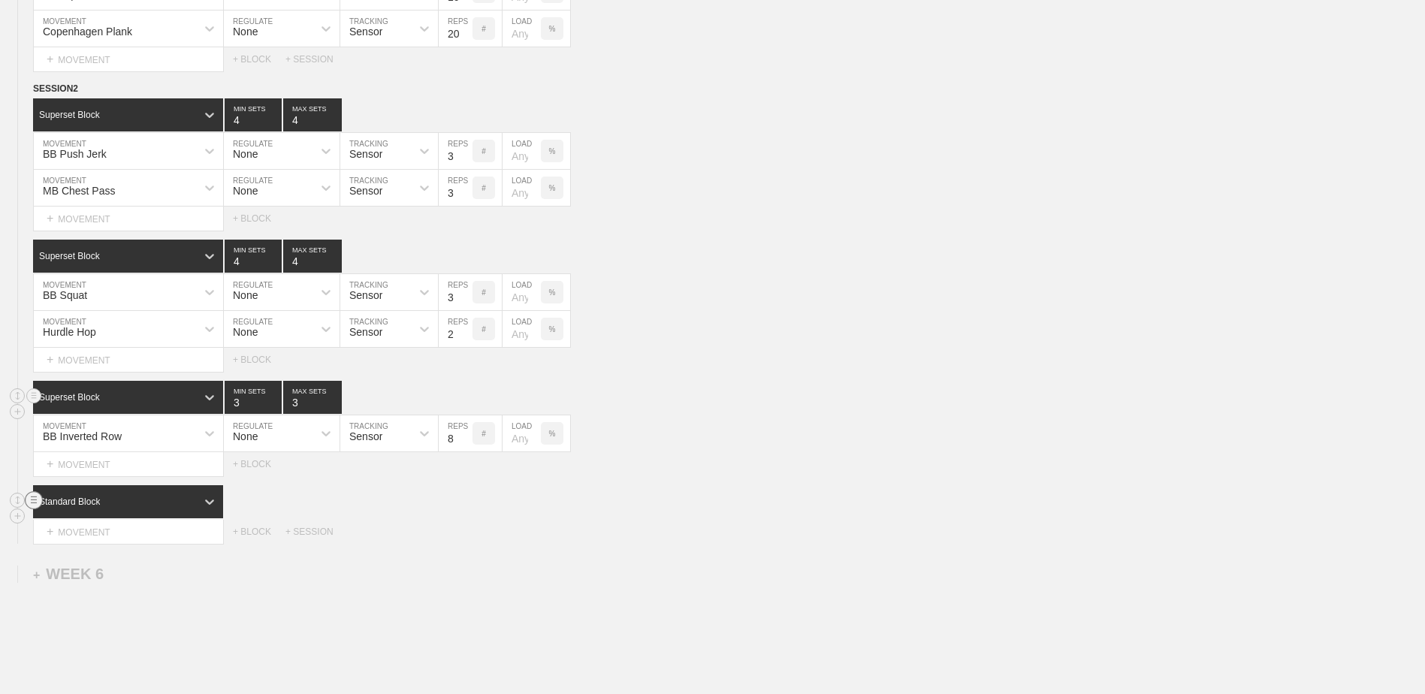
click at [30, 506] on circle at bounding box center [34, 500] width 17 height 17
click at [60, 530] on div "DELETE" at bounding box center [105, 538] width 120 height 23
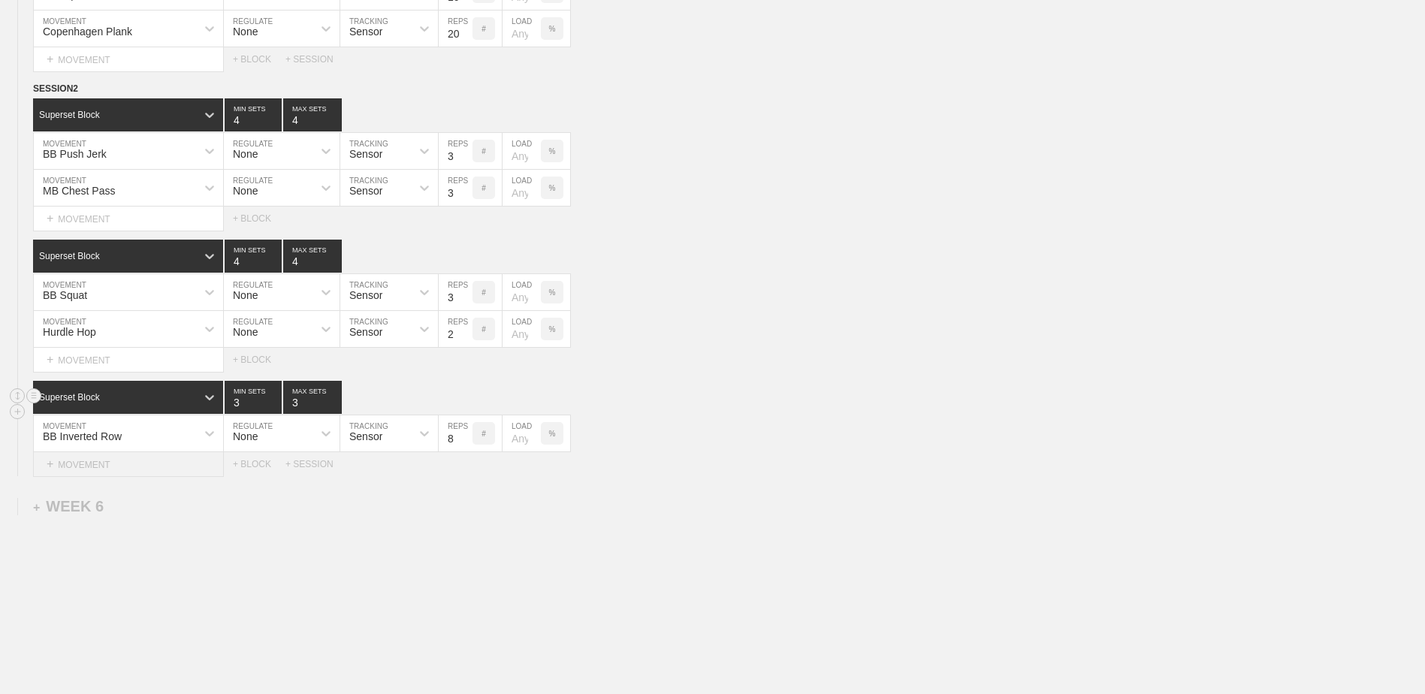
click at [152, 464] on div "+ MOVEMENT" at bounding box center [128, 464] width 191 height 25
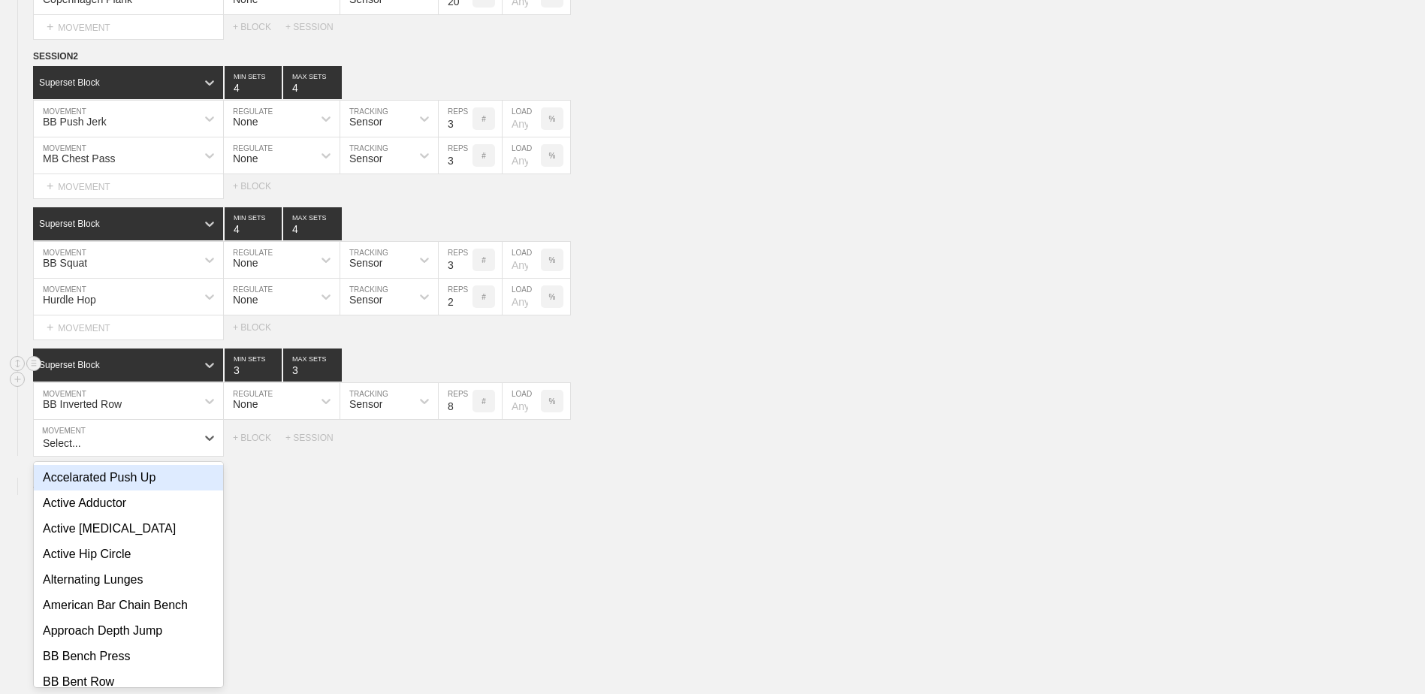
scroll to position [4167, 0]
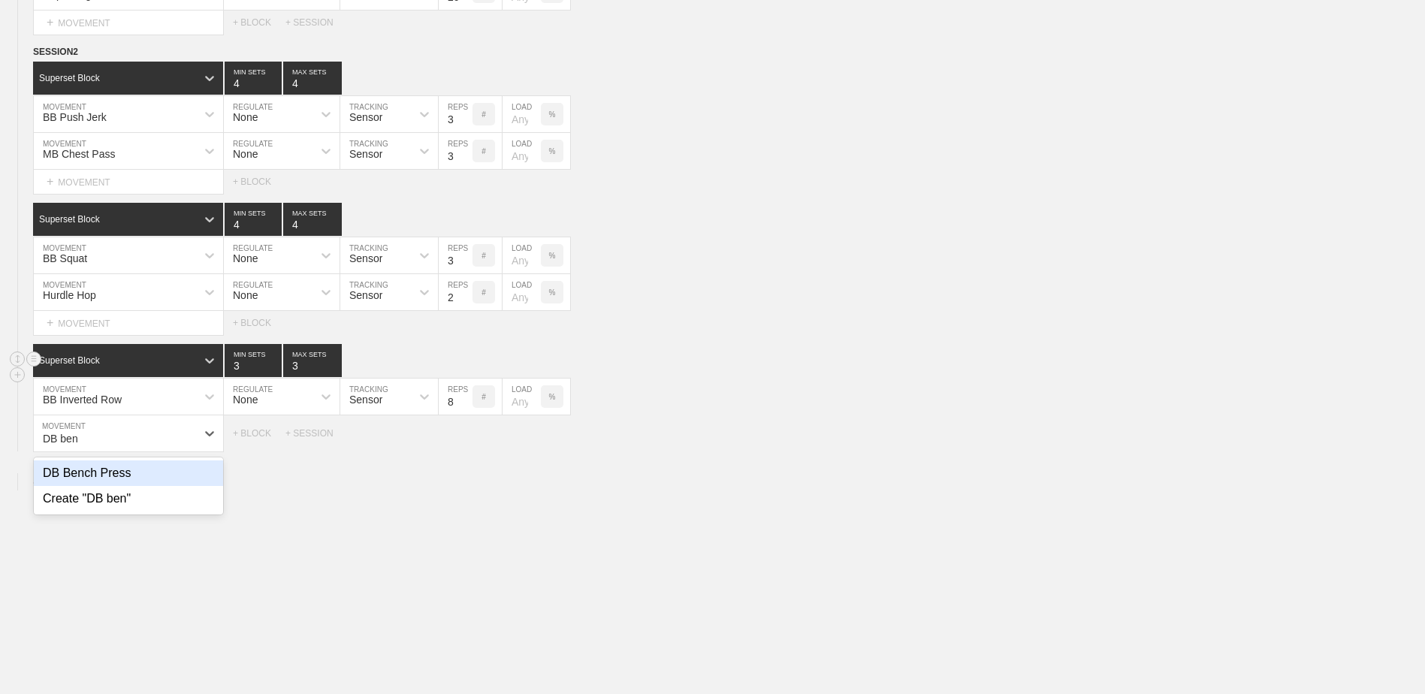
click at [155, 486] on div "DB Bench Press" at bounding box center [128, 473] width 189 height 26
type input "DB ben"
click at [463, 441] on input "9" at bounding box center [456, 433] width 34 height 36
click at [463, 441] on input "10" at bounding box center [456, 433] width 34 height 36
click at [463, 441] on input "11" at bounding box center [456, 433] width 34 height 36
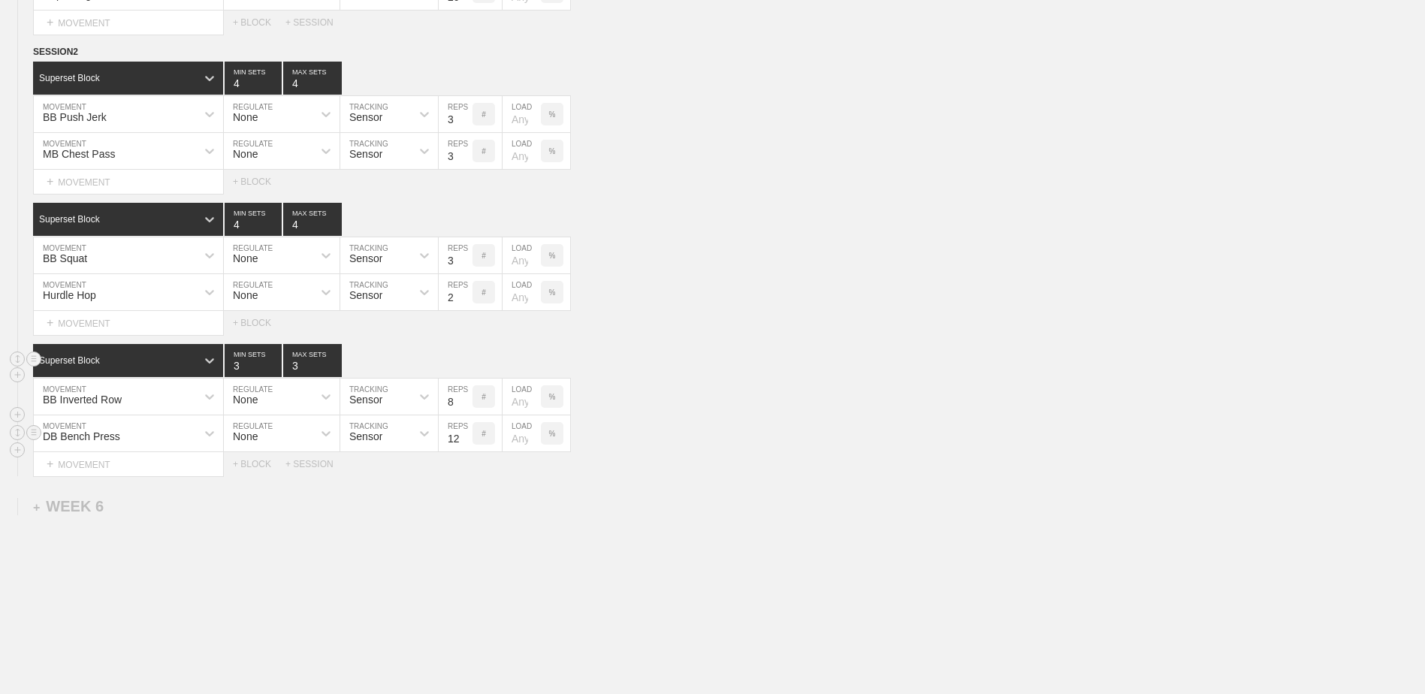
type input "12"
click at [464, 441] on input "12" at bounding box center [456, 433] width 34 height 36
click at [199, 463] on div "+ MOVEMENT" at bounding box center [128, 464] width 191 height 25
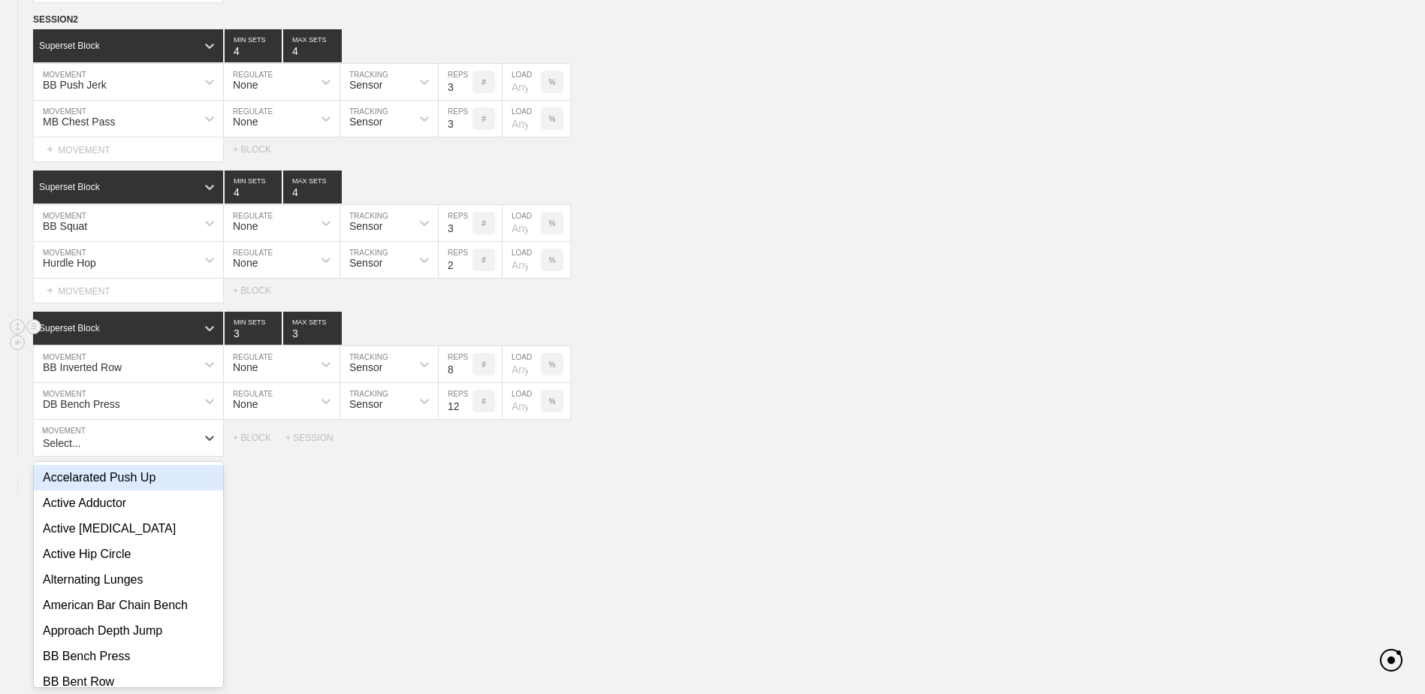
scroll to position [4203, 0]
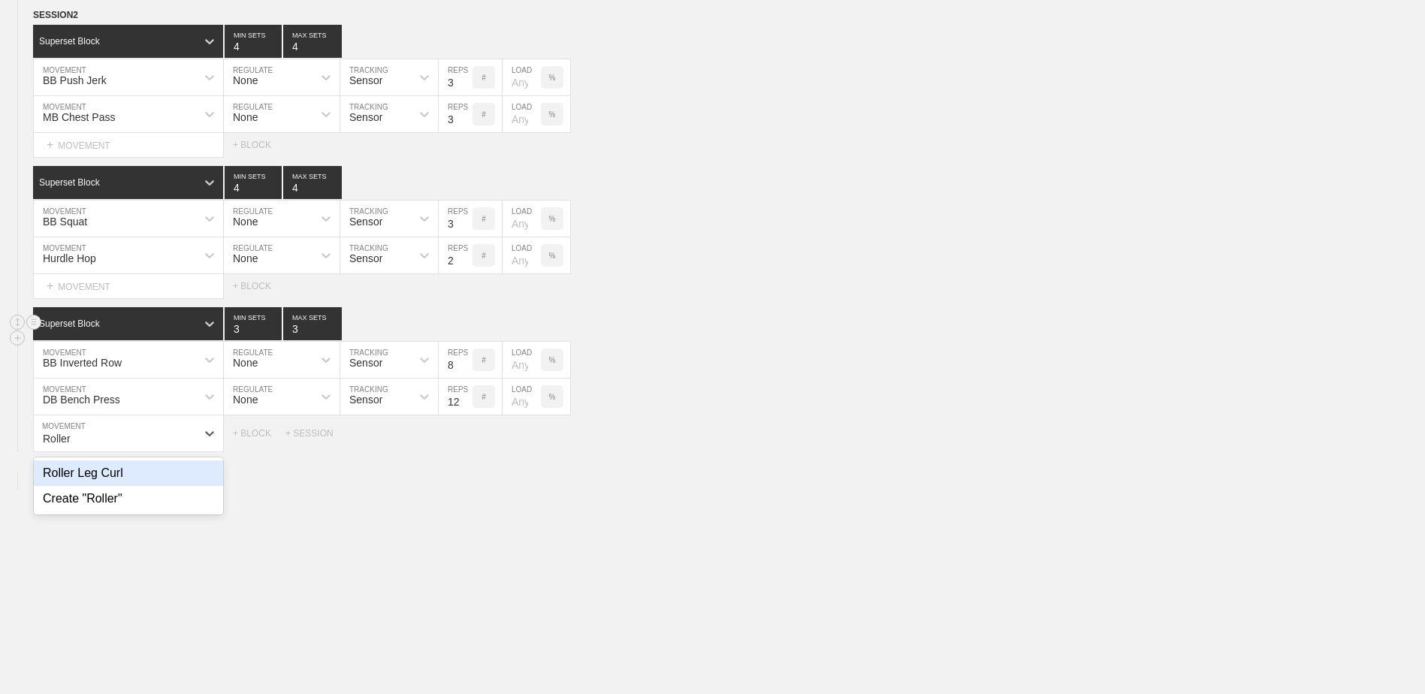
click at [200, 481] on div "Roller Leg Curl" at bounding box center [128, 473] width 189 height 26
type input "Roller"
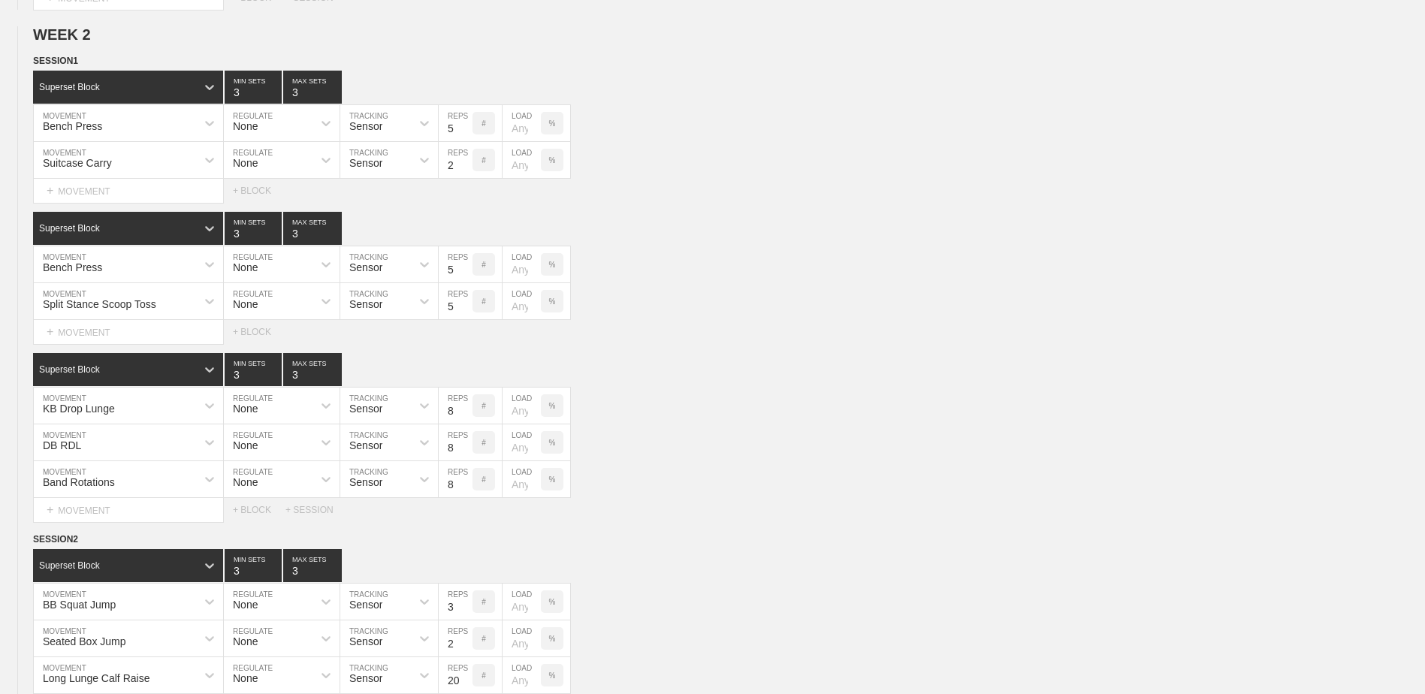
scroll to position [0, 0]
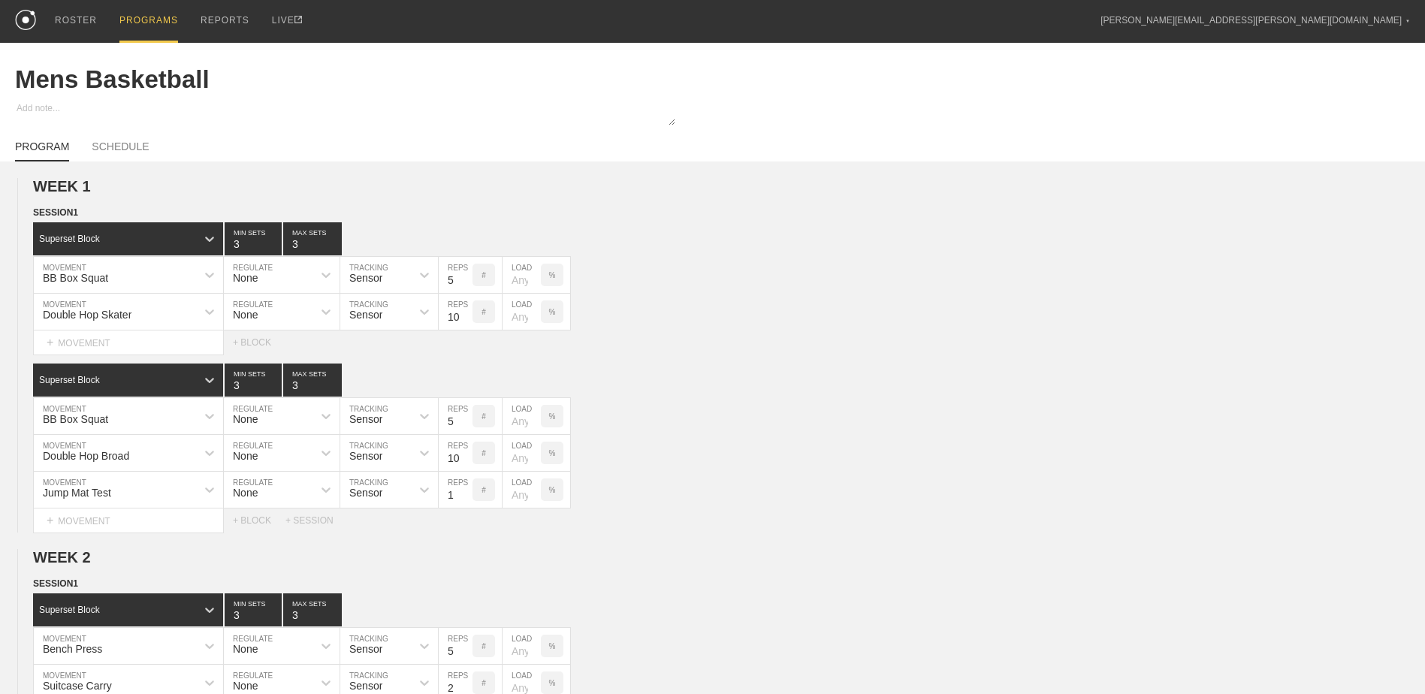
click at [121, 23] on div "PROGRAMS" at bounding box center [148, 21] width 59 height 43
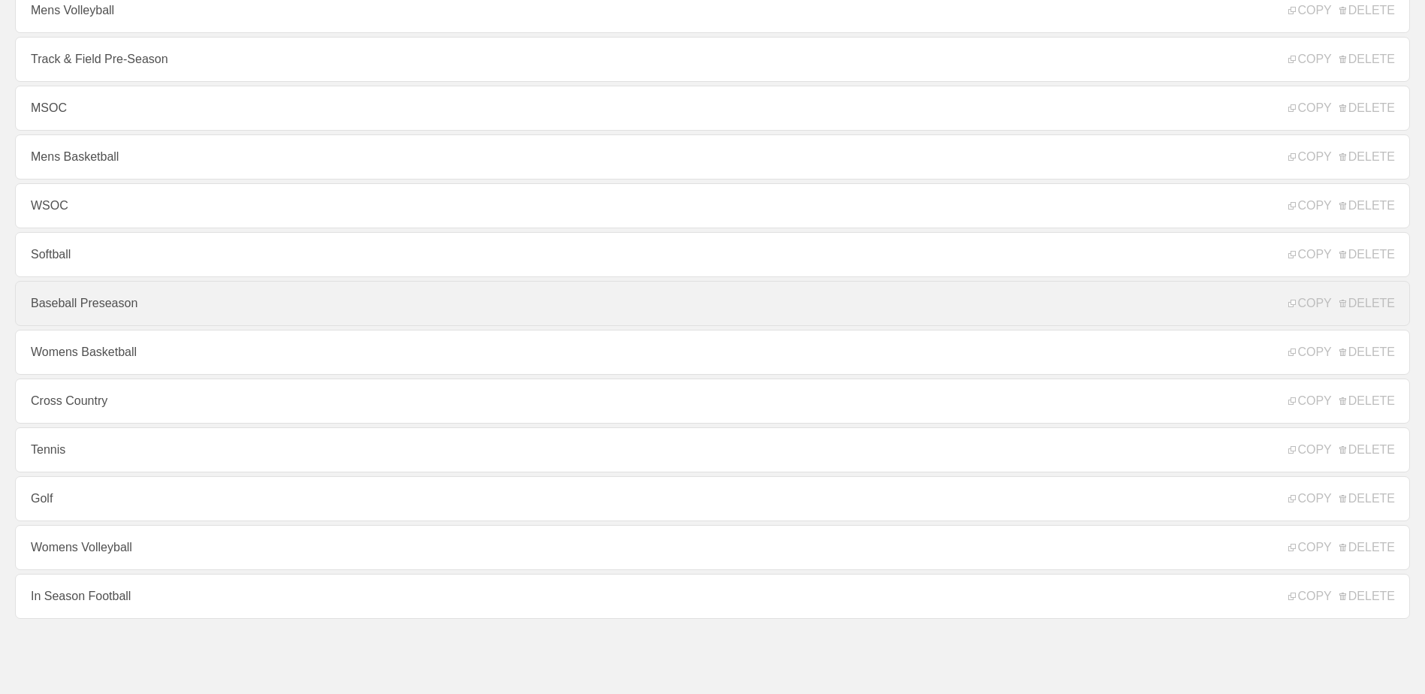
scroll to position [11, 0]
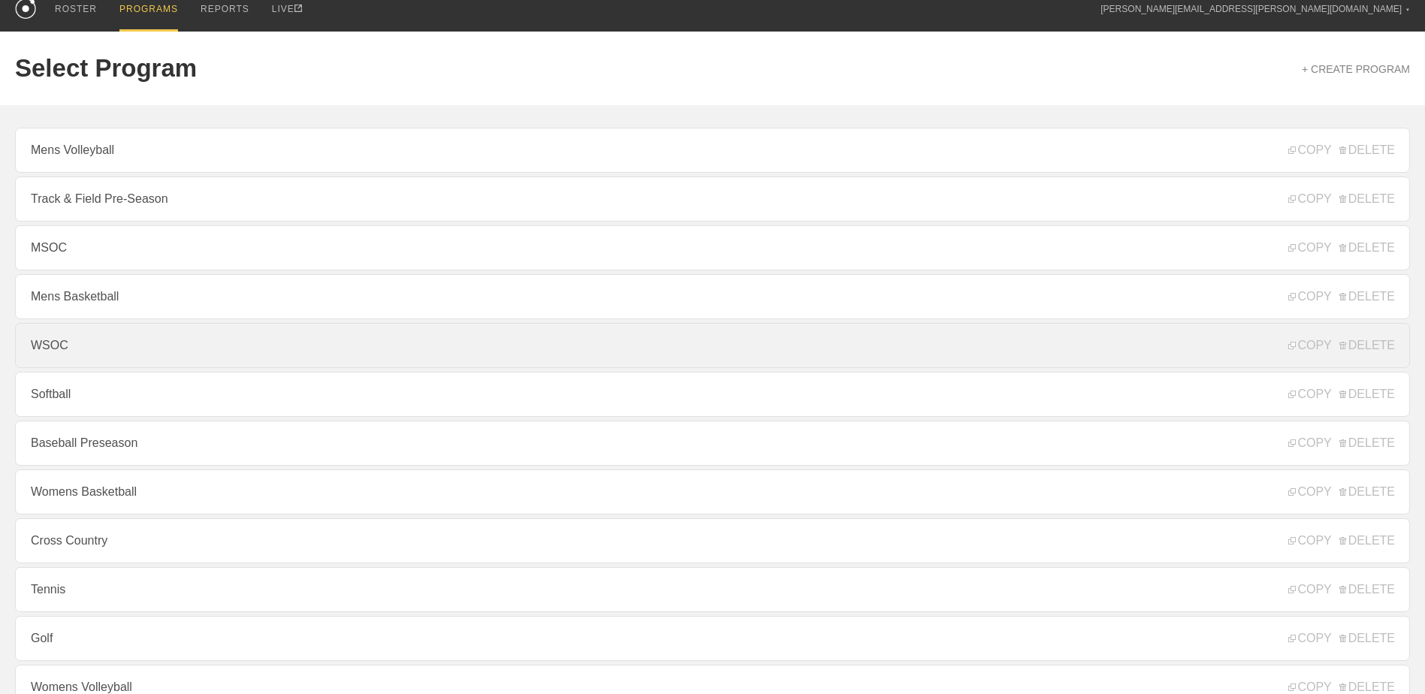
click at [190, 346] on link "WSOC" at bounding box center [712, 345] width 1395 height 45
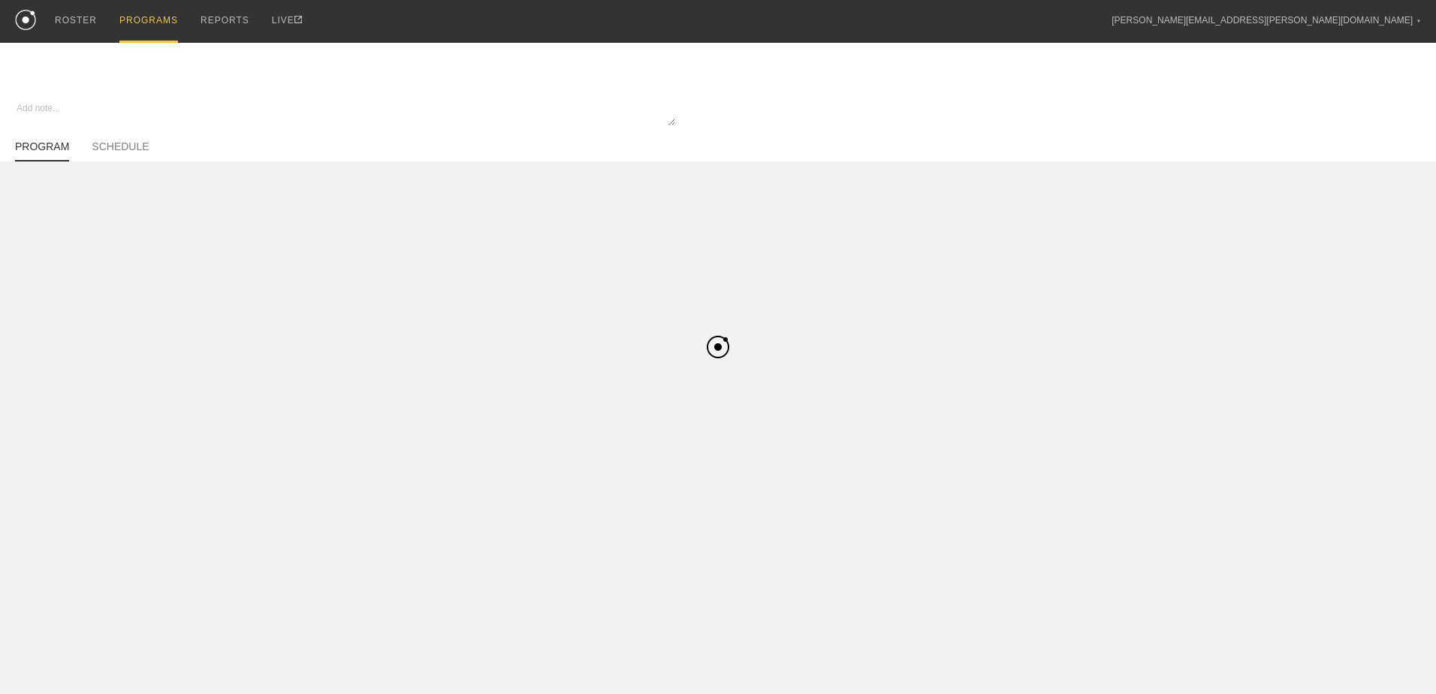
type textarea "x"
type input "WSOC"
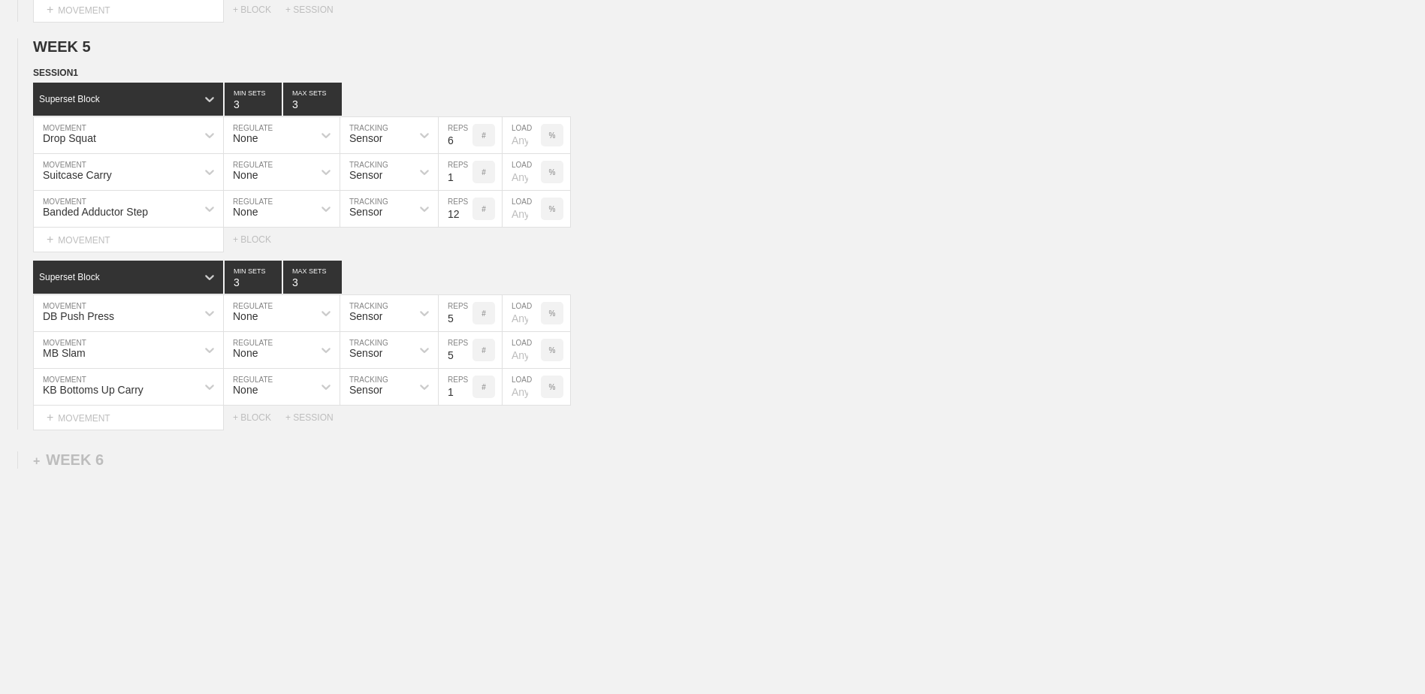
scroll to position [2247, 0]
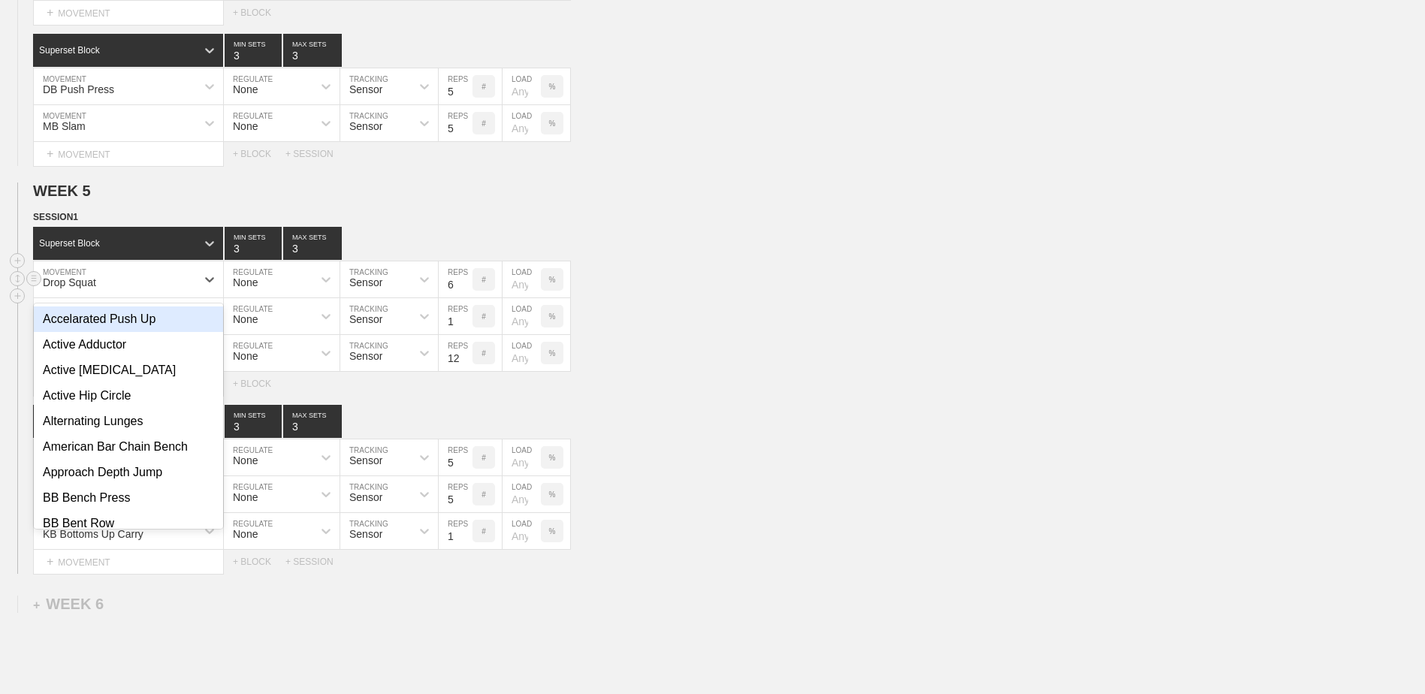
click at [118, 289] on div "Drop Squat" at bounding box center [115, 280] width 162 height 26
type input "Box"
click at [119, 319] on div "BB Box Squat" at bounding box center [128, 319] width 189 height 26
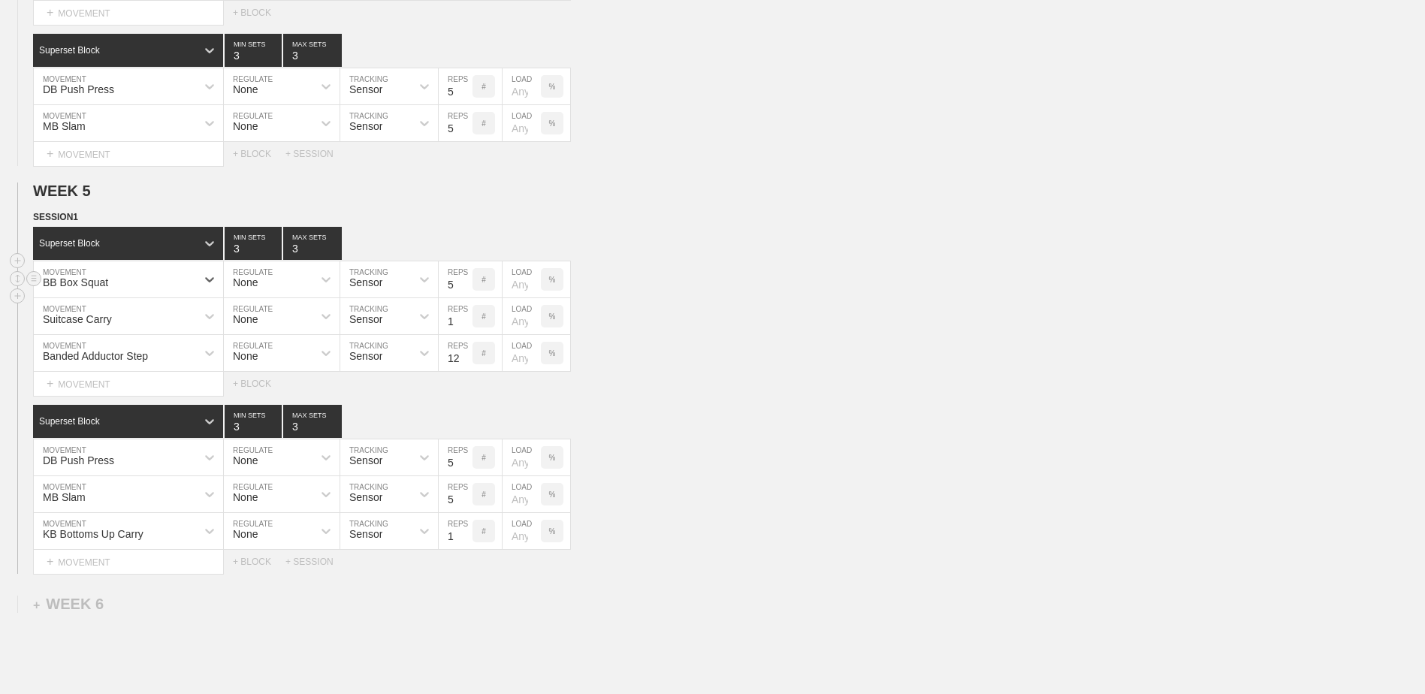
click at [464, 292] on input "5" at bounding box center [456, 279] width 34 height 36
click at [464, 292] on input "4" at bounding box center [456, 279] width 34 height 36
click at [464, 292] on input "3" at bounding box center [456, 279] width 34 height 36
click at [464, 292] on input "2" at bounding box center [456, 279] width 34 height 36
type input "3"
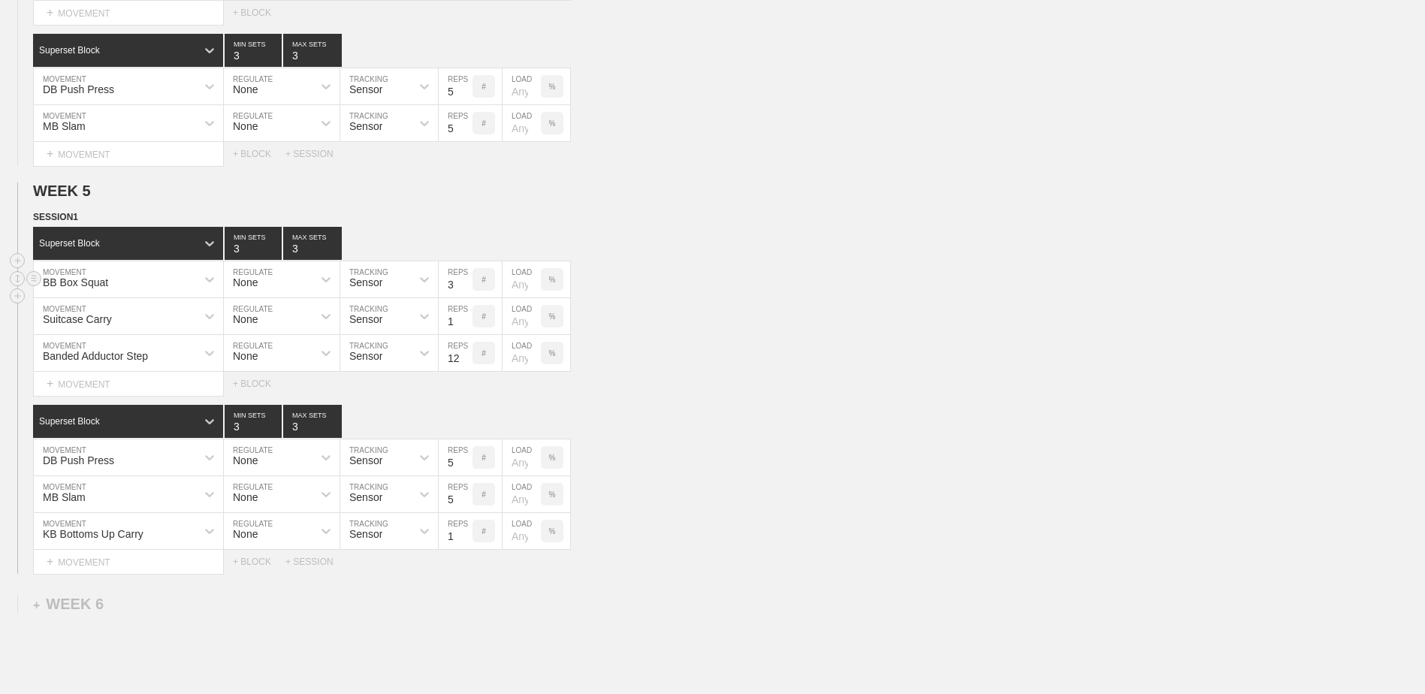
click at [467, 287] on input "3" at bounding box center [456, 279] width 34 height 36
click at [139, 466] on div "Superset Block 3 MIN SETS 3 MAX SETS DUPLICATE INSERT MOVEMENT AFTER DELETE DB …" at bounding box center [712, 489] width 1425 height 169
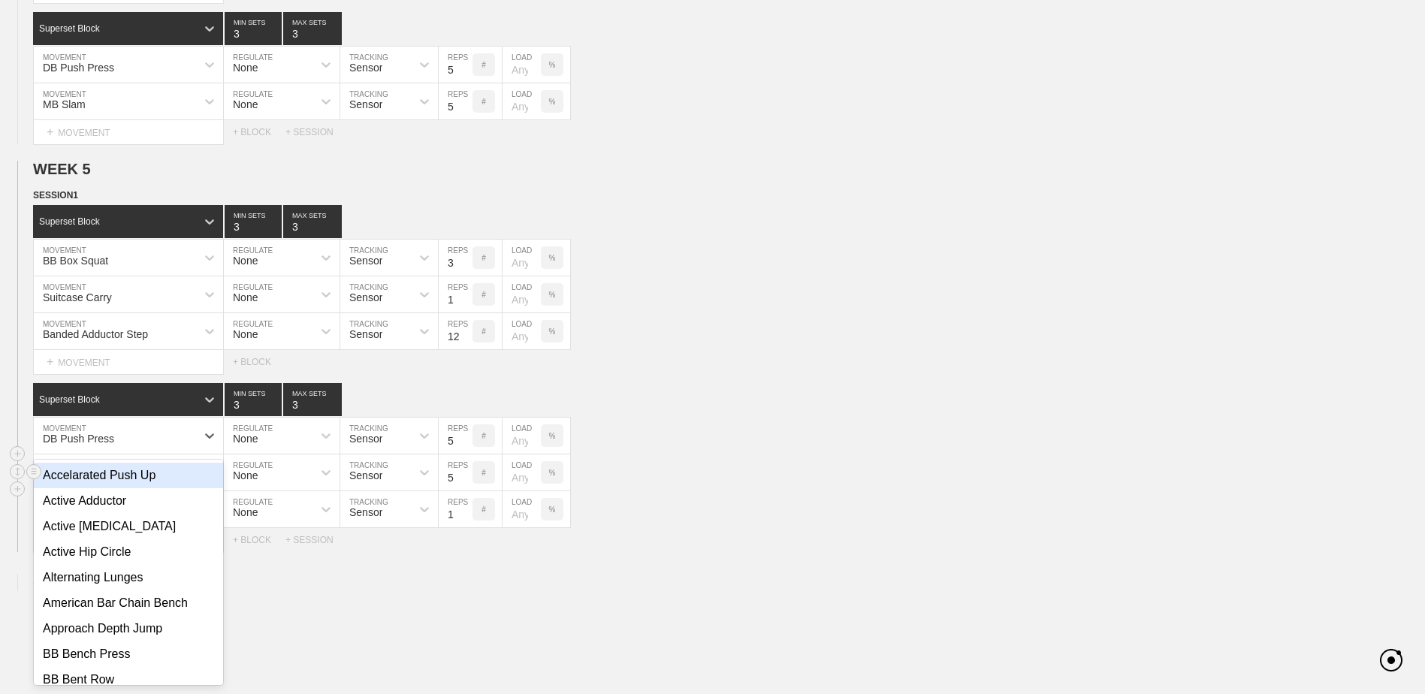
scroll to position [2271, 0]
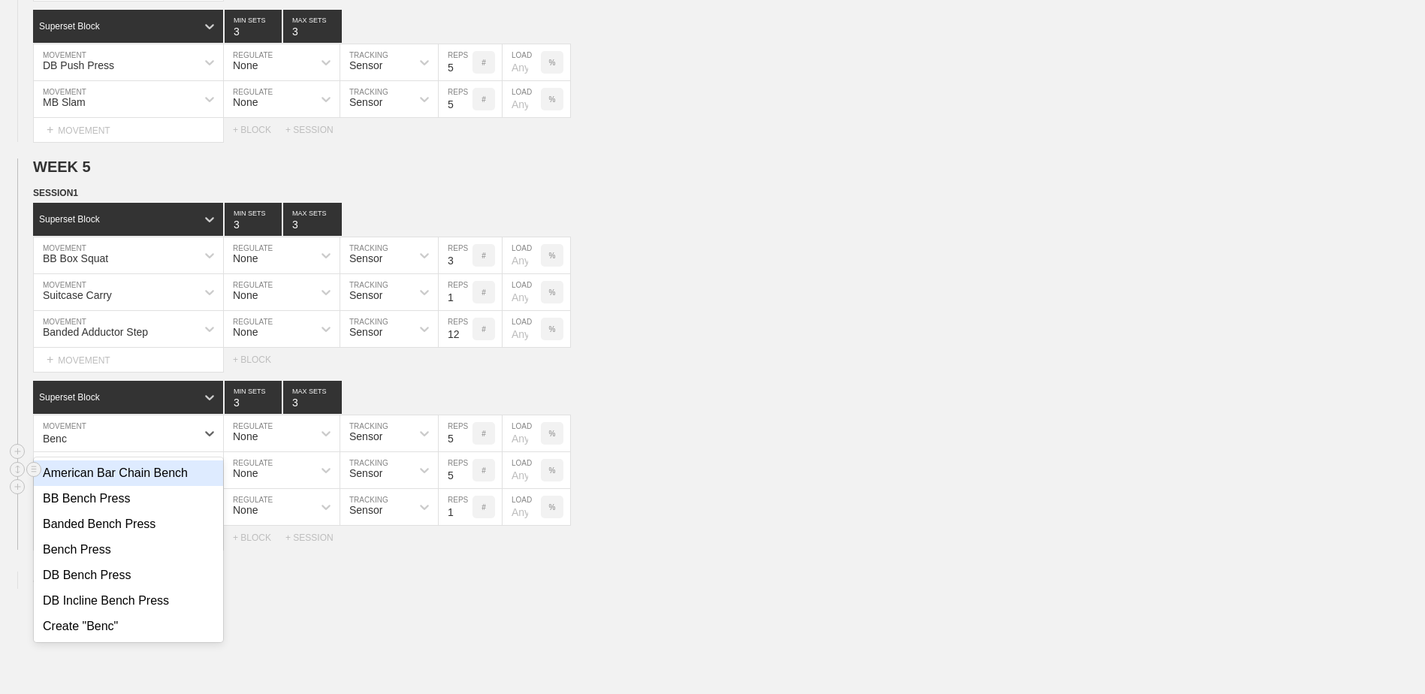
type input "Bench"
click at [146, 507] on div "BB Bench Press" at bounding box center [128, 499] width 189 height 26
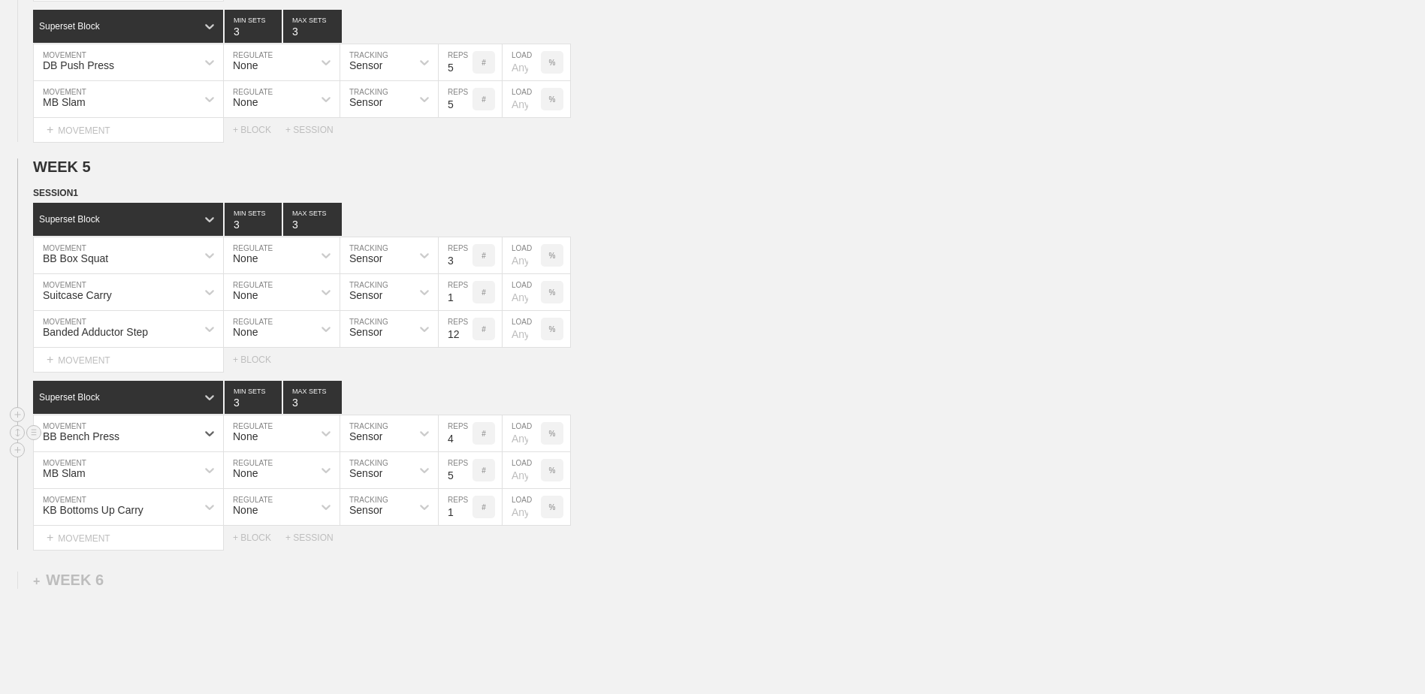
click at [467, 446] on input "4" at bounding box center [456, 433] width 34 height 36
type input "3"
click at [467, 446] on input "3" at bounding box center [456, 433] width 34 height 36
click at [732, 489] on div "MB Slam MOVEMENT None REGULATE Sensor TRACKING 5 REPS # LOAD %" at bounding box center [712, 470] width 1425 height 37
